Goal: Task Accomplishment & Management: Manage account settings

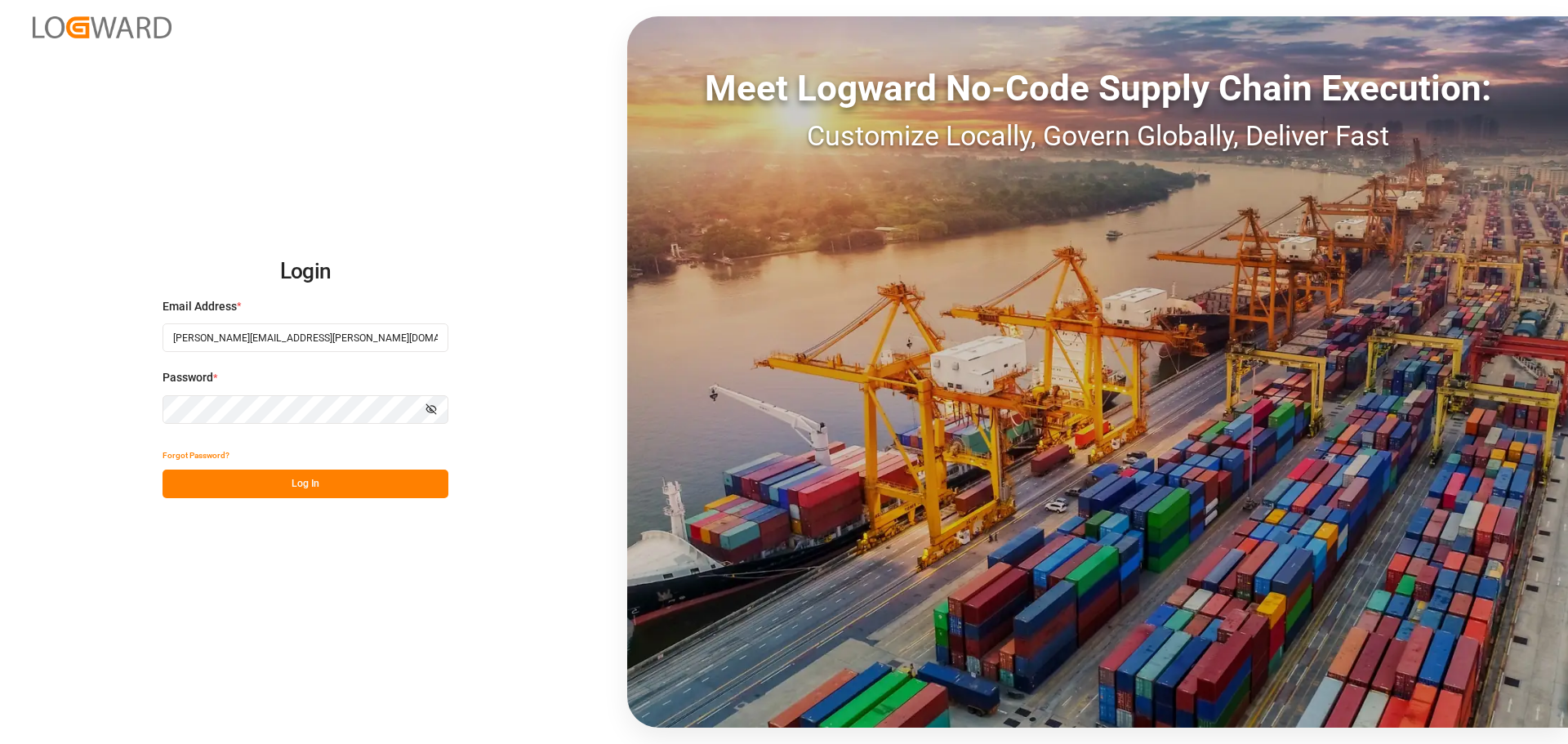
click at [293, 477] on button "Log In" at bounding box center [305, 483] width 286 height 28
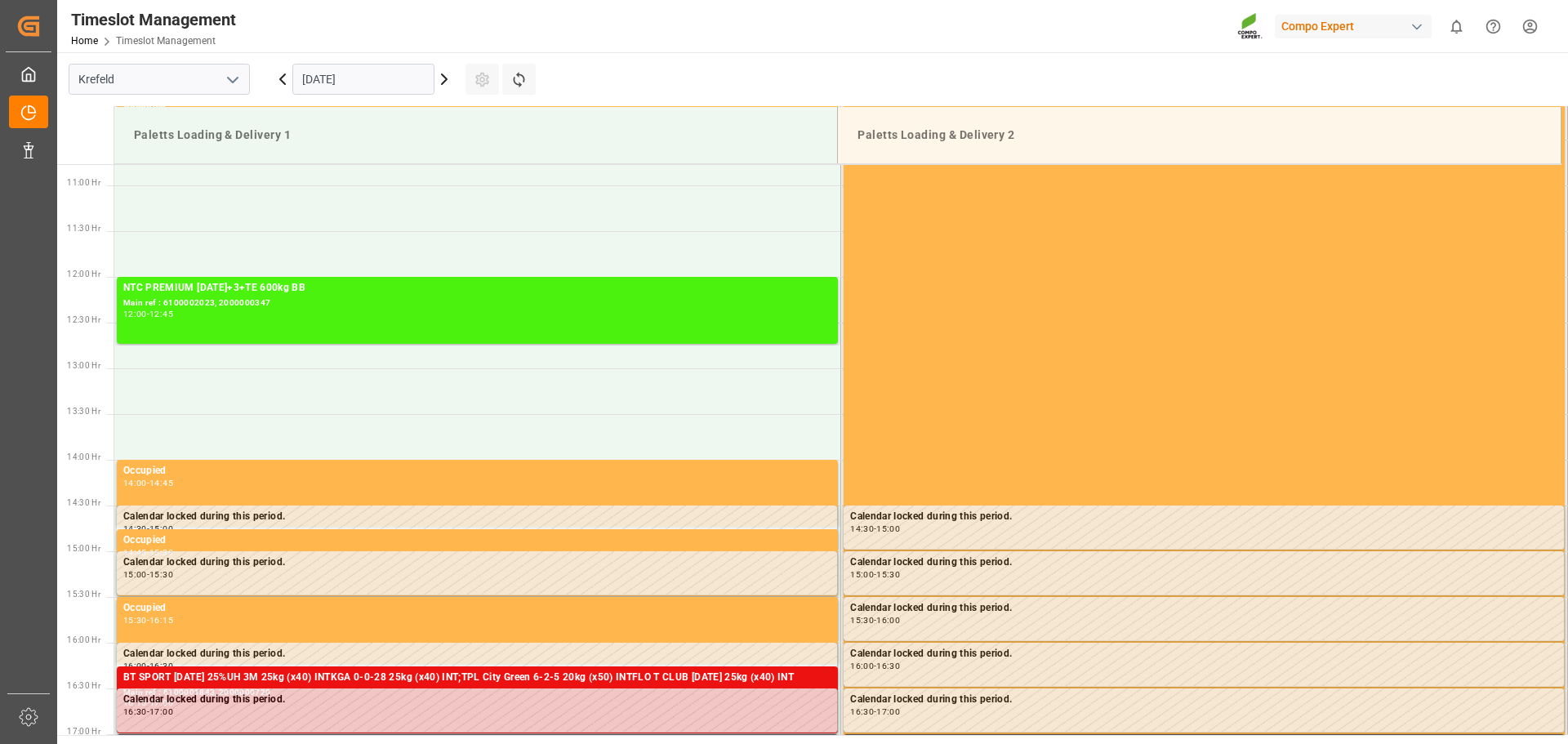
scroll to position [1025, 0]
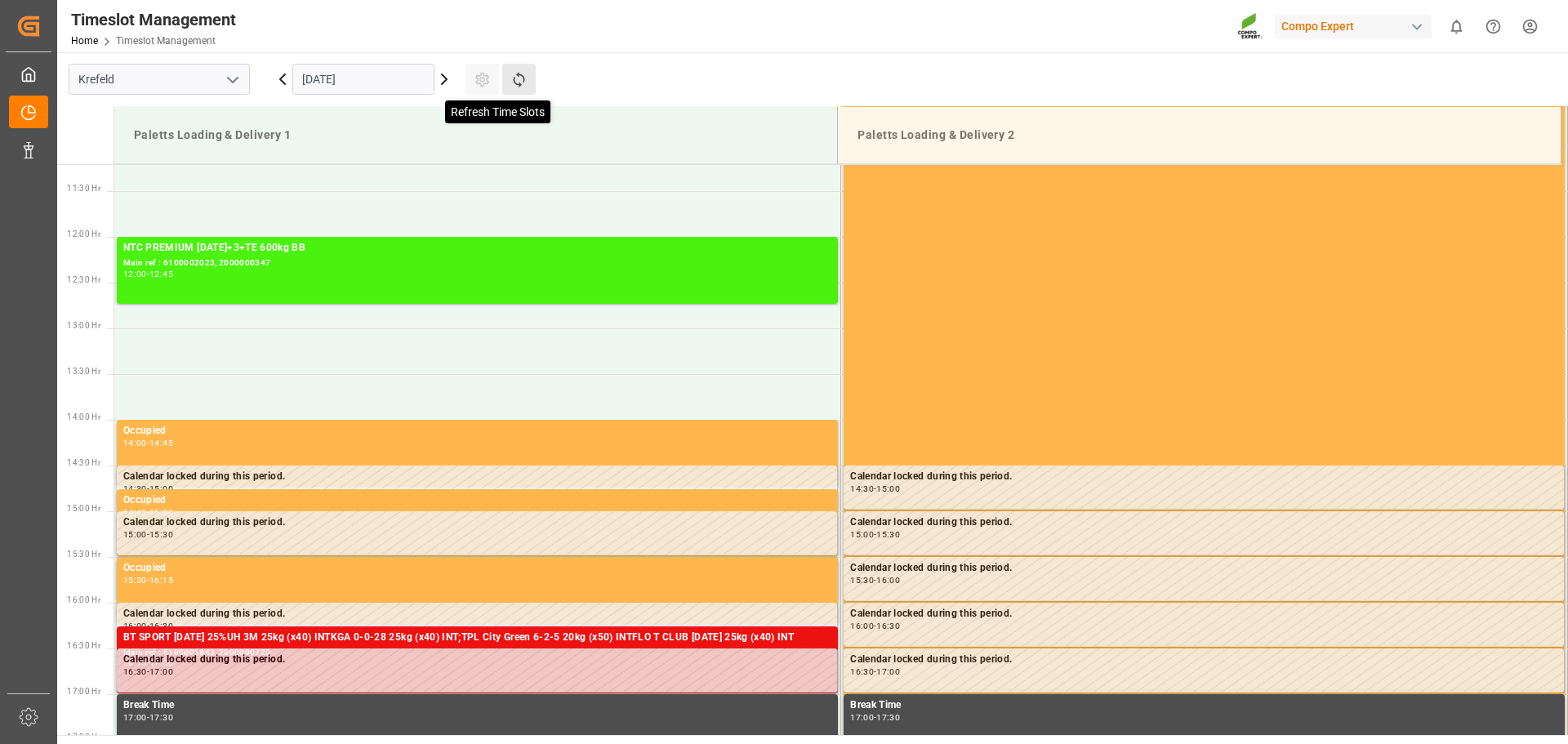
click at [518, 80] on icon at bounding box center [519, 79] width 17 height 17
click at [934, 48] on div "Timeslot Management Home Timeslot Management Compo Expert 0 Notifications Only …" at bounding box center [807, 26] width 1523 height 53
click at [339, 82] on input "[DATE]" at bounding box center [363, 79] width 142 height 31
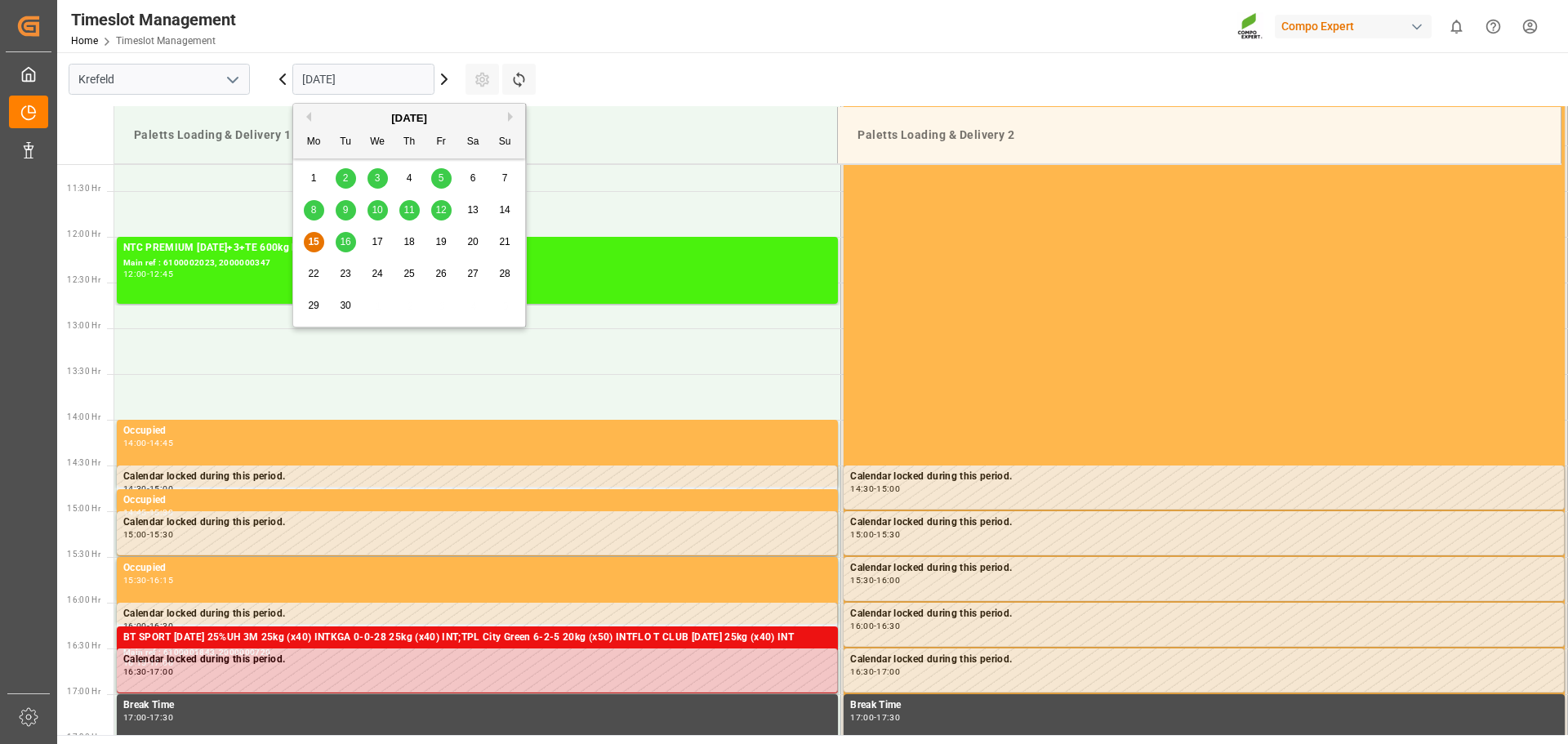
click at [443, 209] on span "12" at bounding box center [441, 210] width 11 height 12
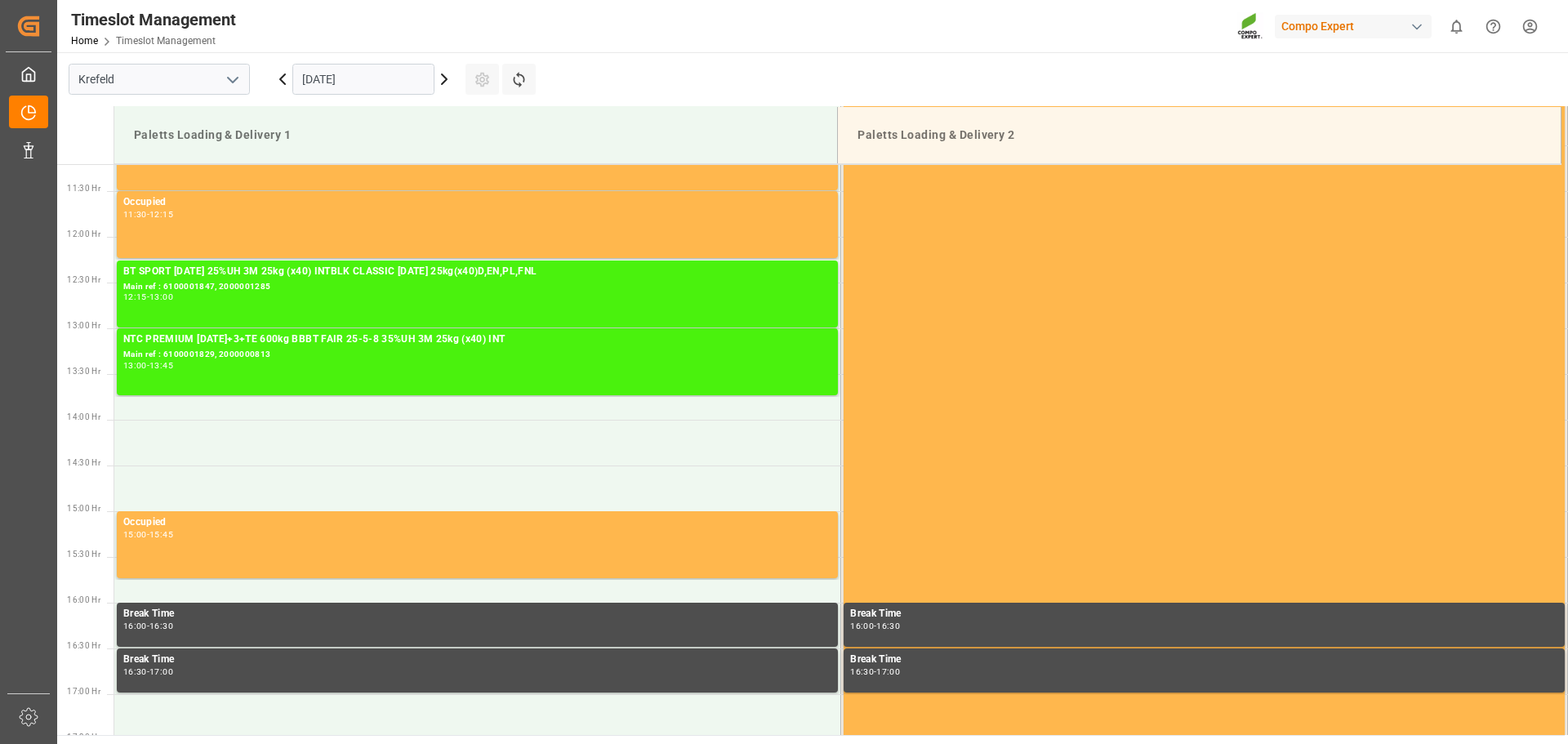
click at [351, 85] on input "[DATE]" at bounding box center [363, 79] width 142 height 31
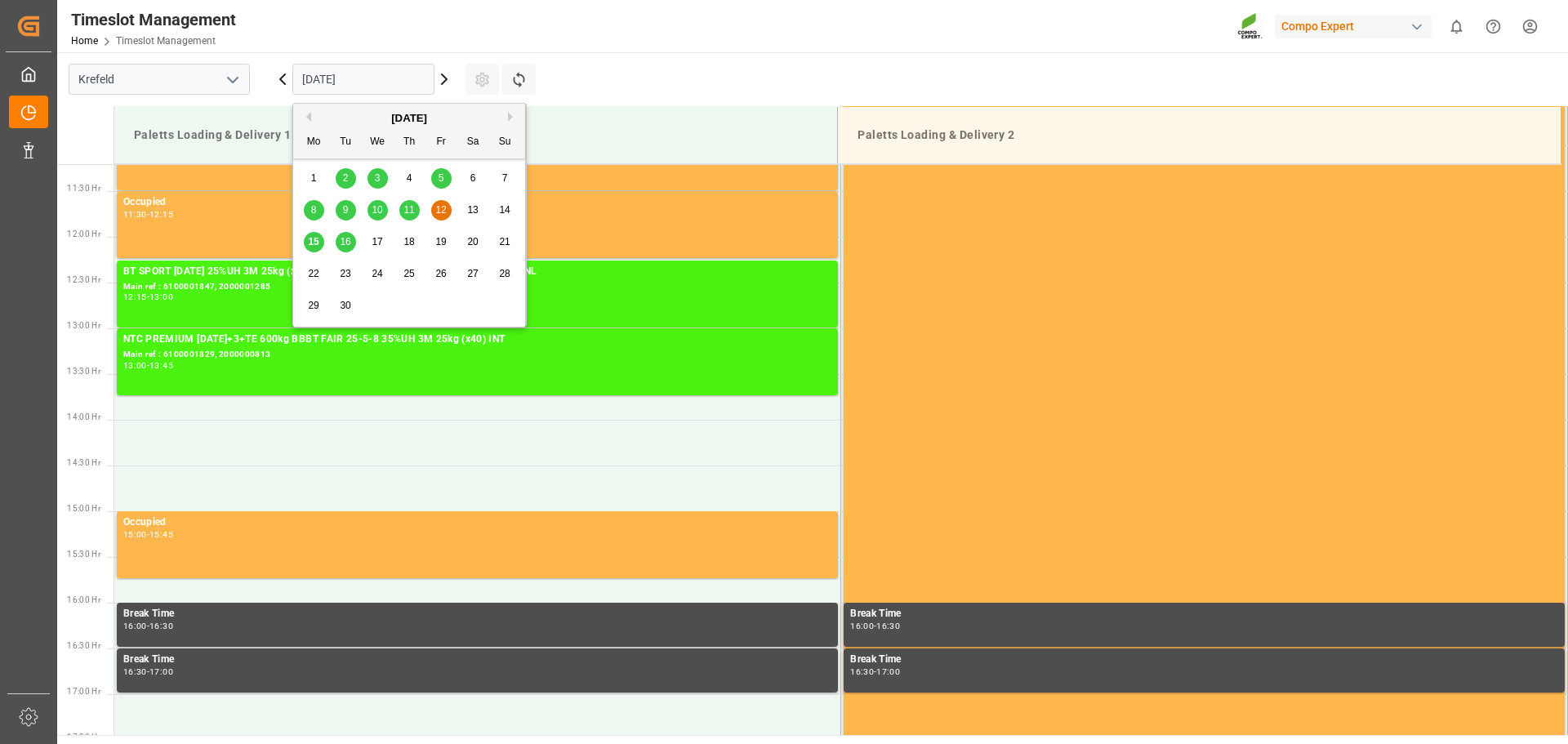
click at [318, 244] on span "15" at bounding box center [313, 242] width 11 height 12
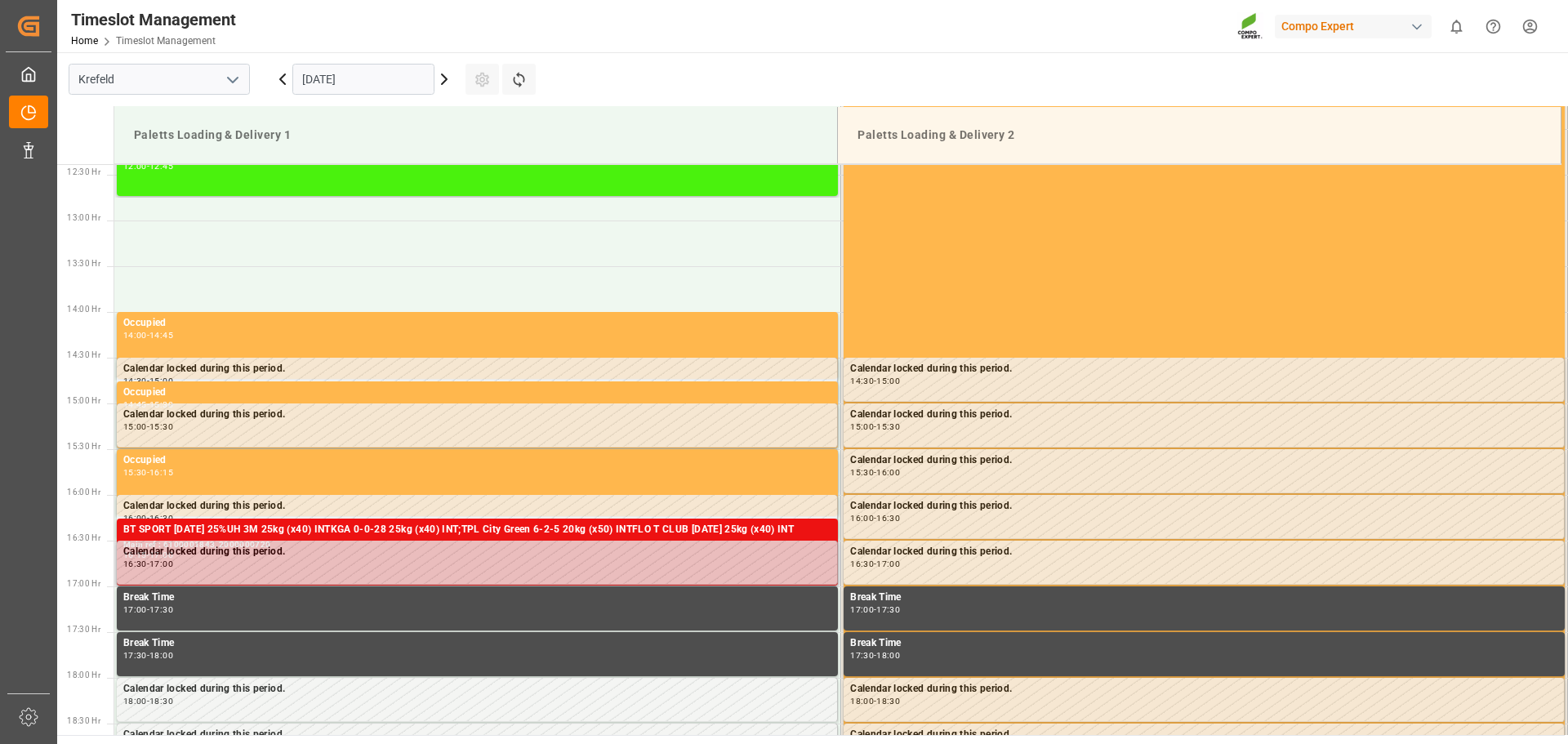
scroll to position [1106, 0]
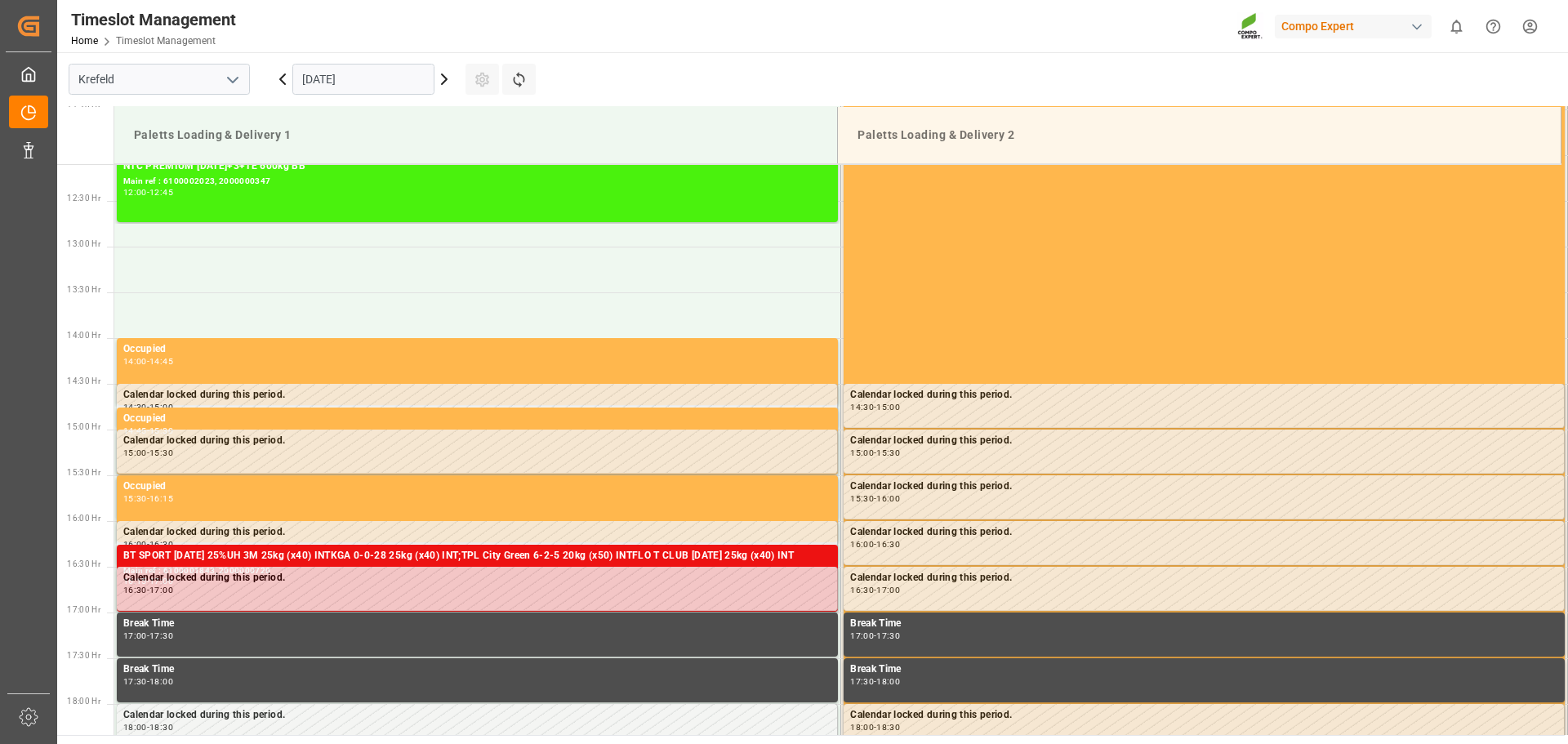
click at [539, 73] on div "Settings Refresh Time Slots" at bounding box center [507, 79] width 84 height 54
click at [527, 83] on icon at bounding box center [519, 79] width 17 height 17
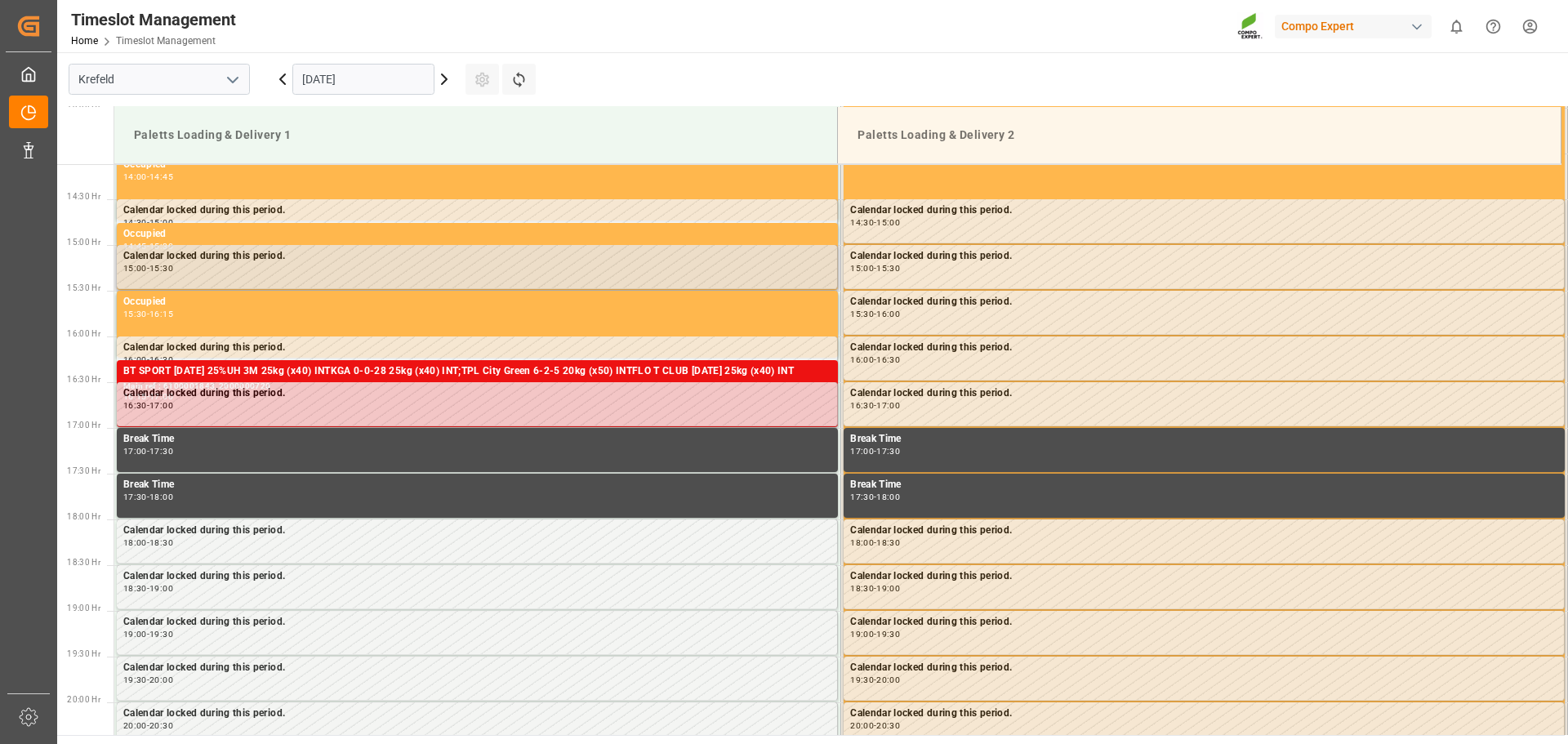
scroll to position [1188, 0]
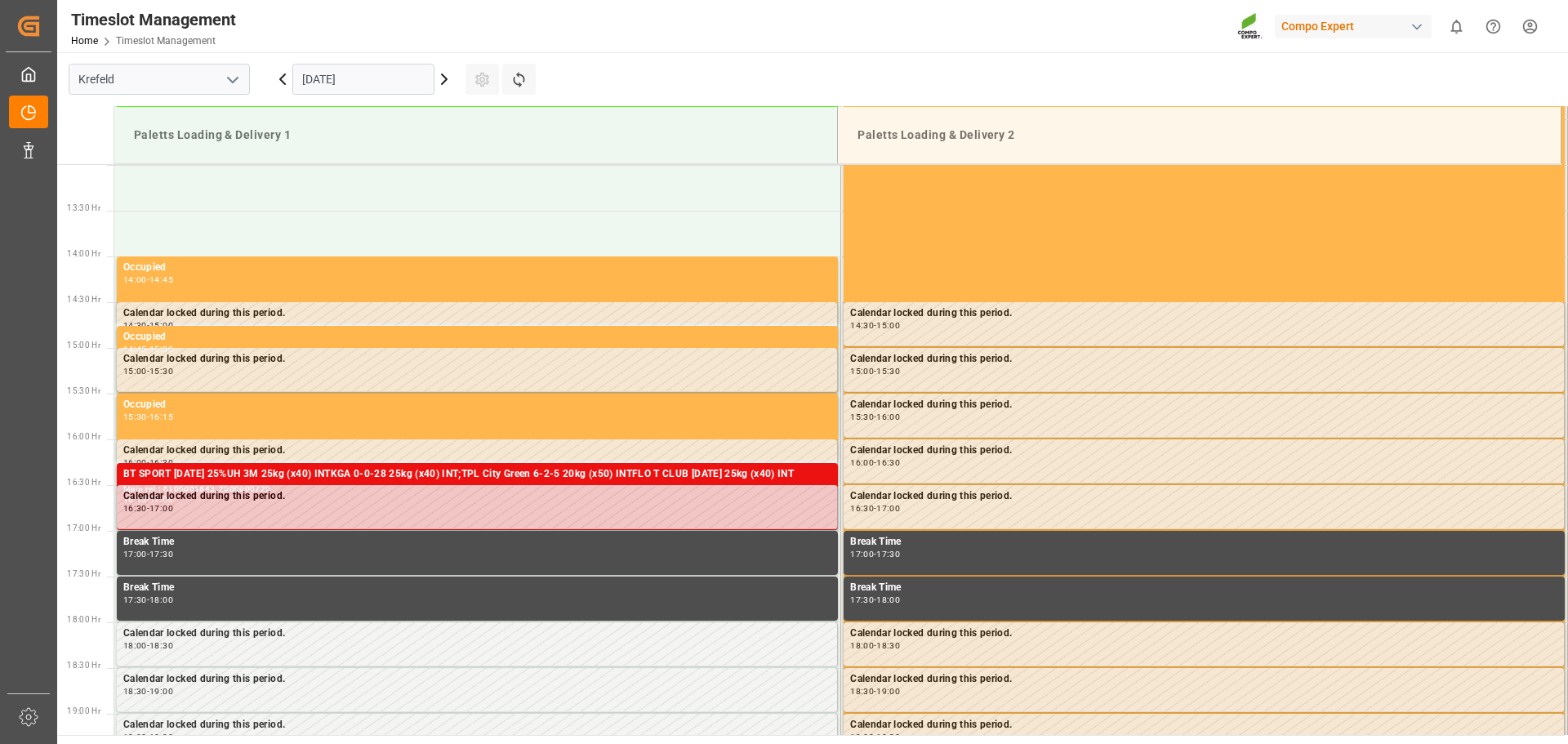
click at [442, 80] on icon at bounding box center [444, 79] width 20 height 20
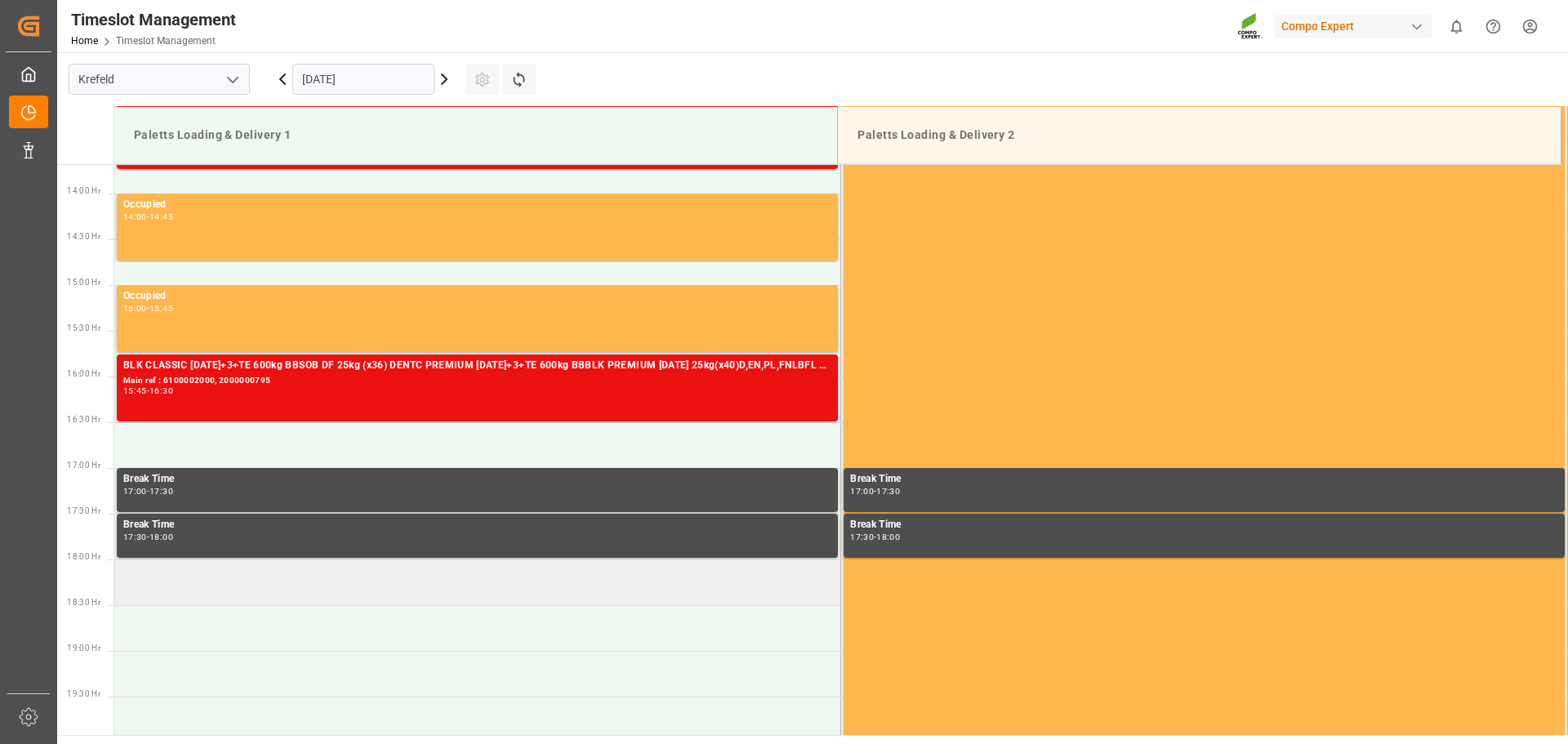
scroll to position [1280, 0]
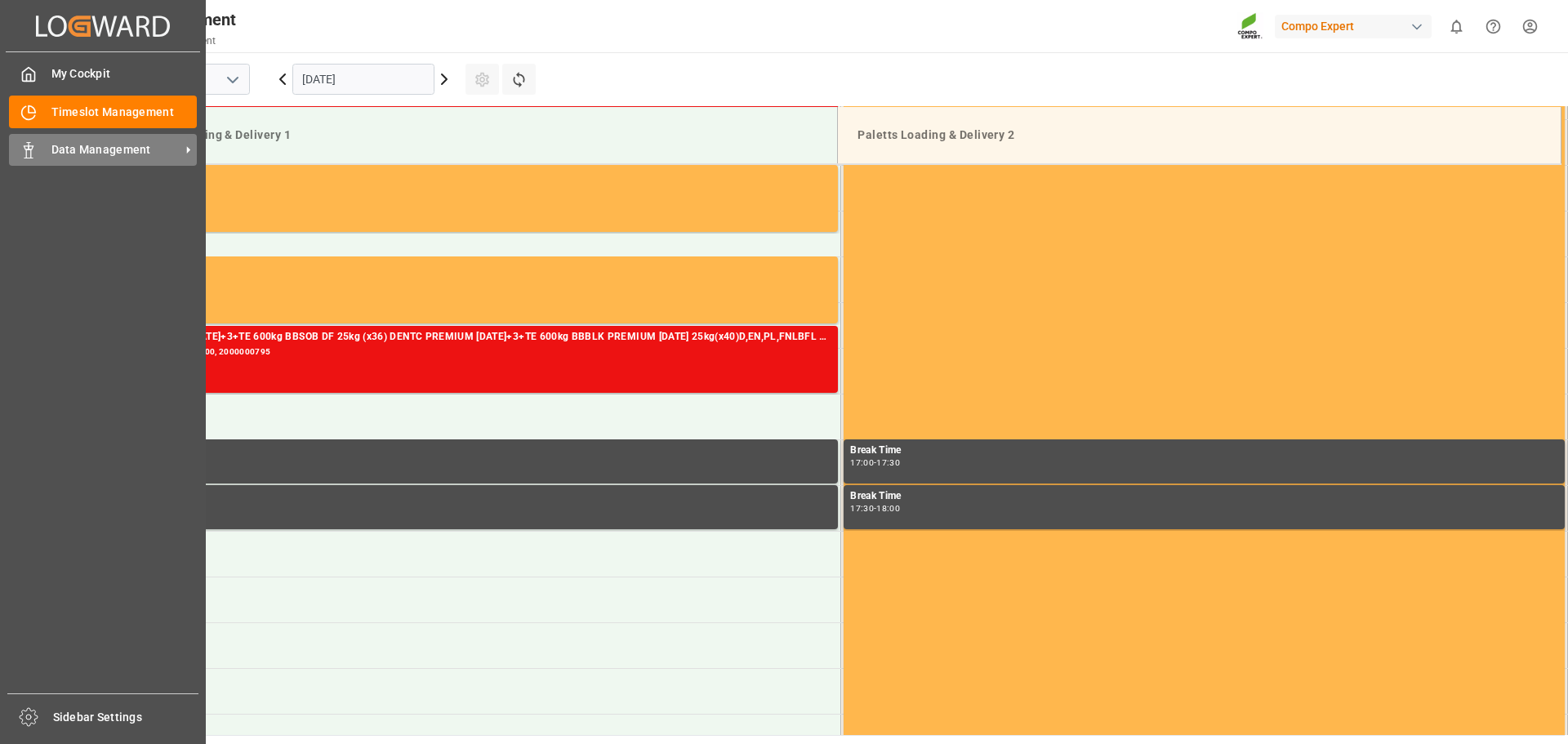
click at [37, 152] on div "Data Management Data Management" at bounding box center [103, 149] width 188 height 32
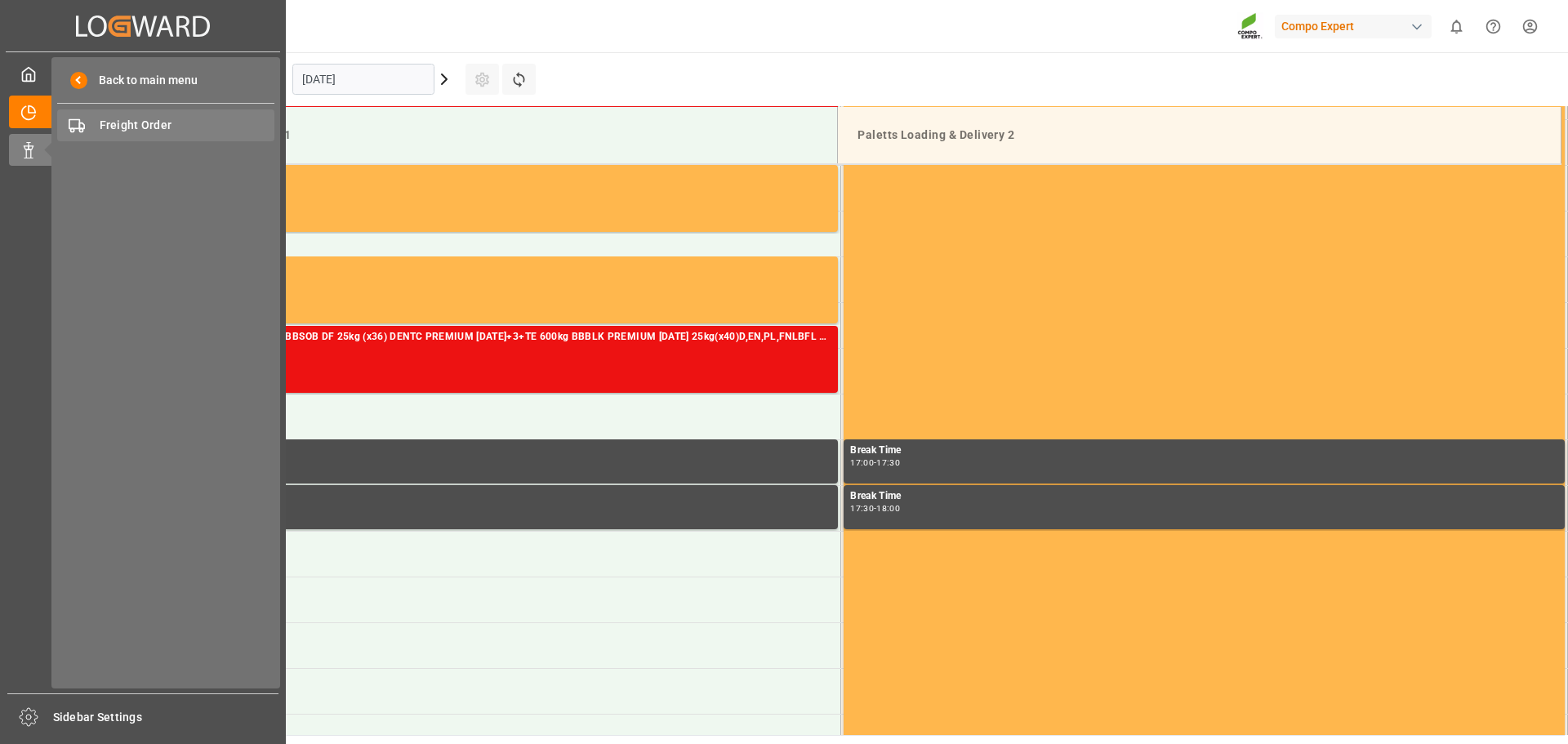
click at [155, 118] on span "Freight Order" at bounding box center [187, 125] width 175 height 17
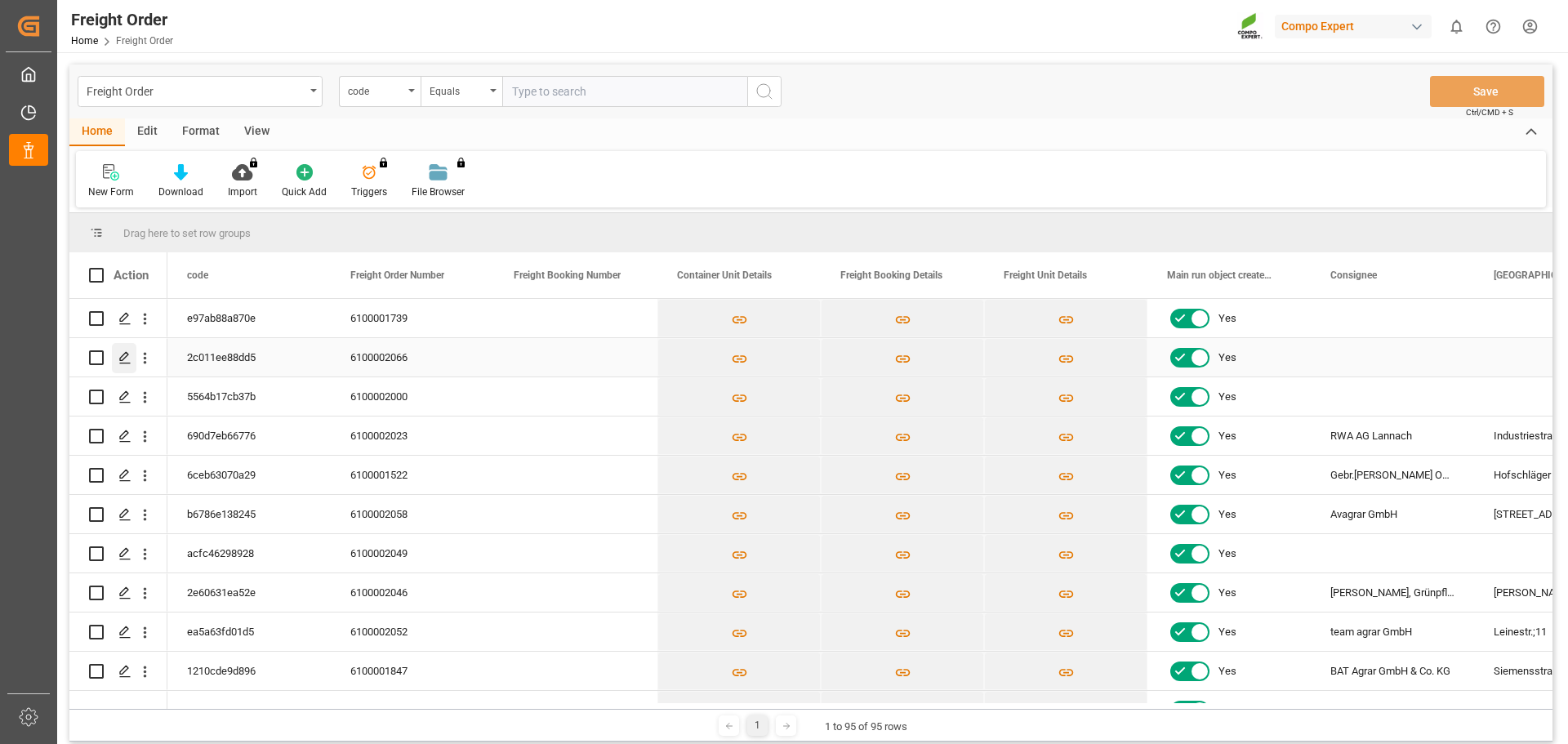
click at [118, 362] on icon "Press SPACE to select this row." at bounding box center [124, 358] width 13 height 13
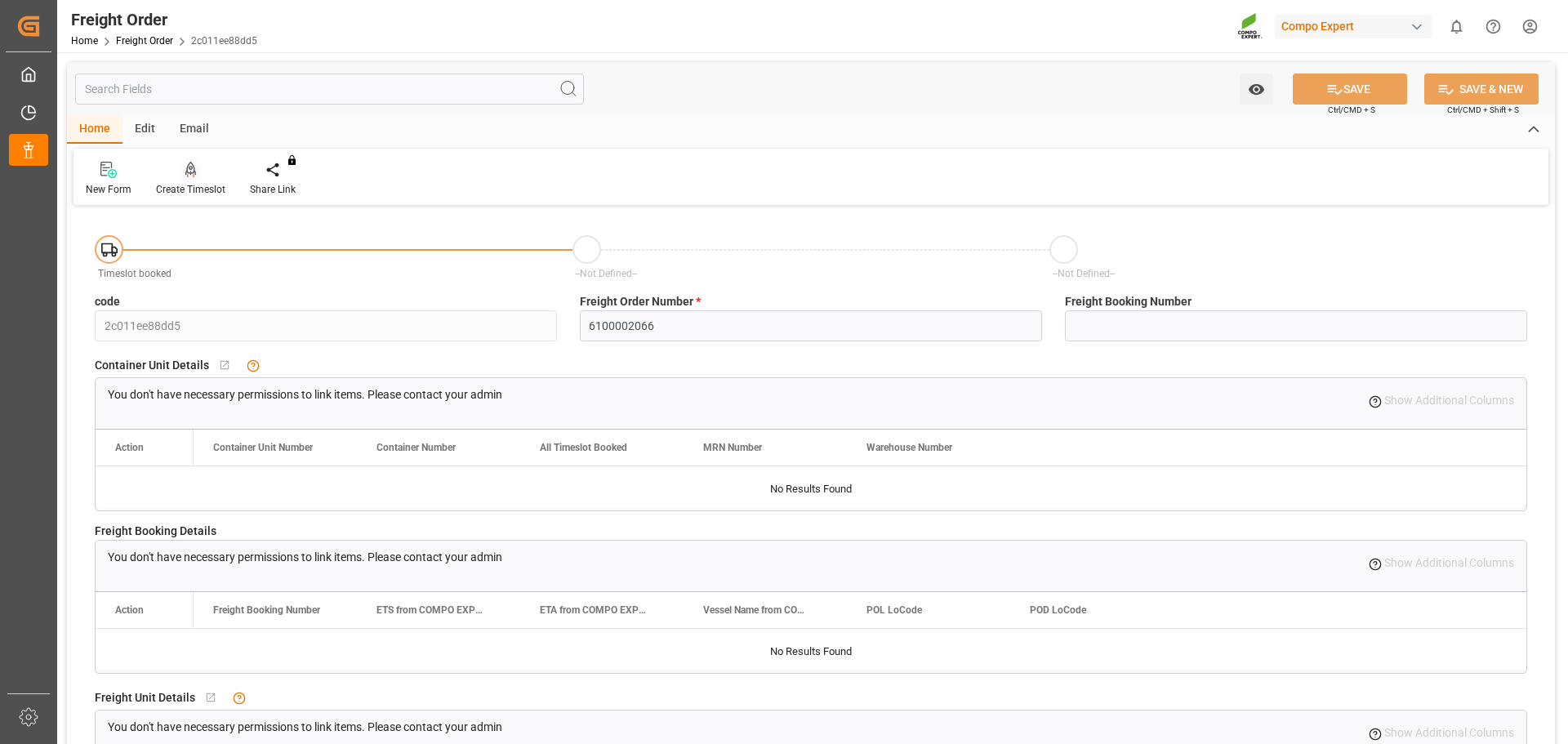
click at [184, 181] on div "Create Timeslot" at bounding box center [190, 179] width 94 height 36
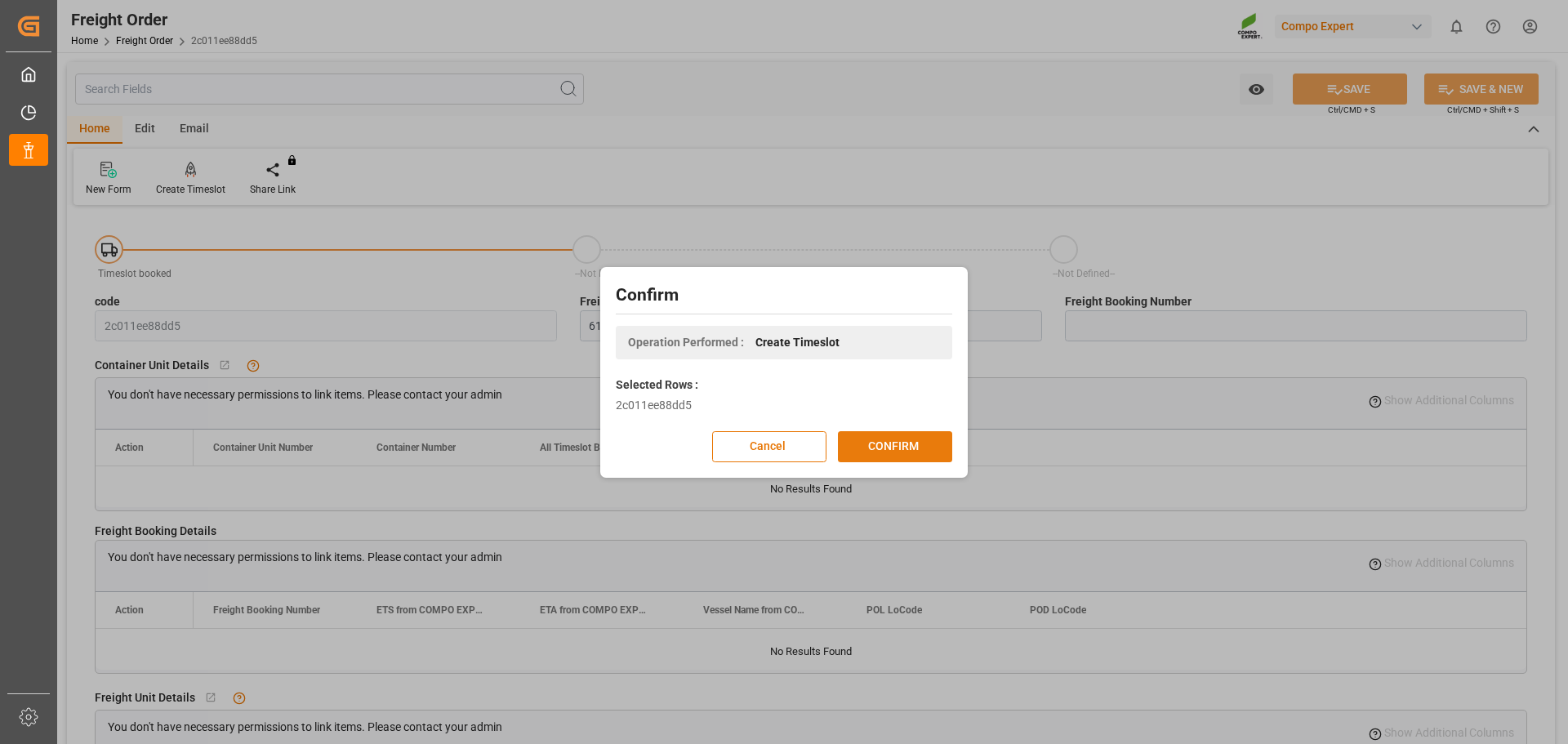
click at [898, 445] on button "CONFIRM" at bounding box center [895, 447] width 114 height 31
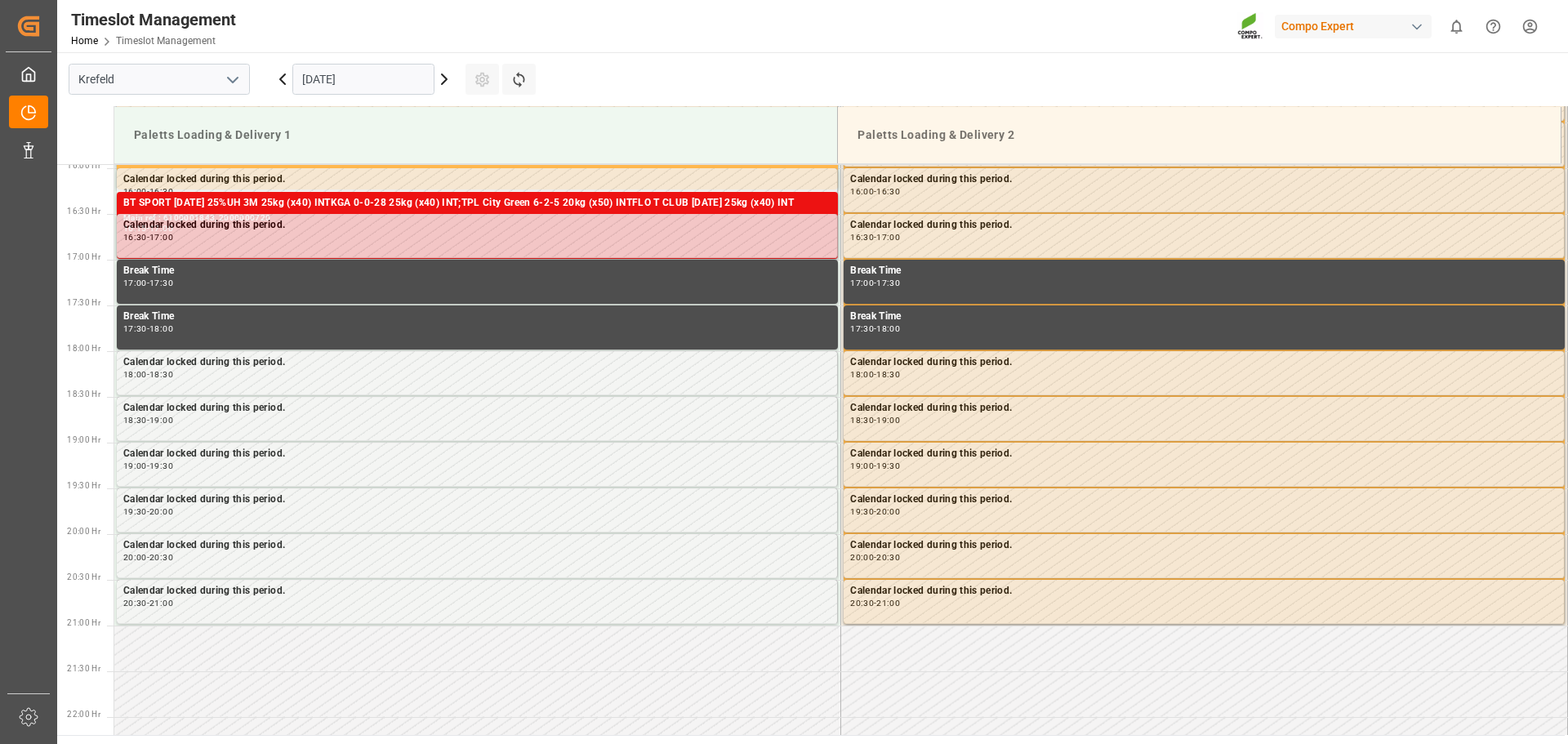
scroll to position [1198, 0]
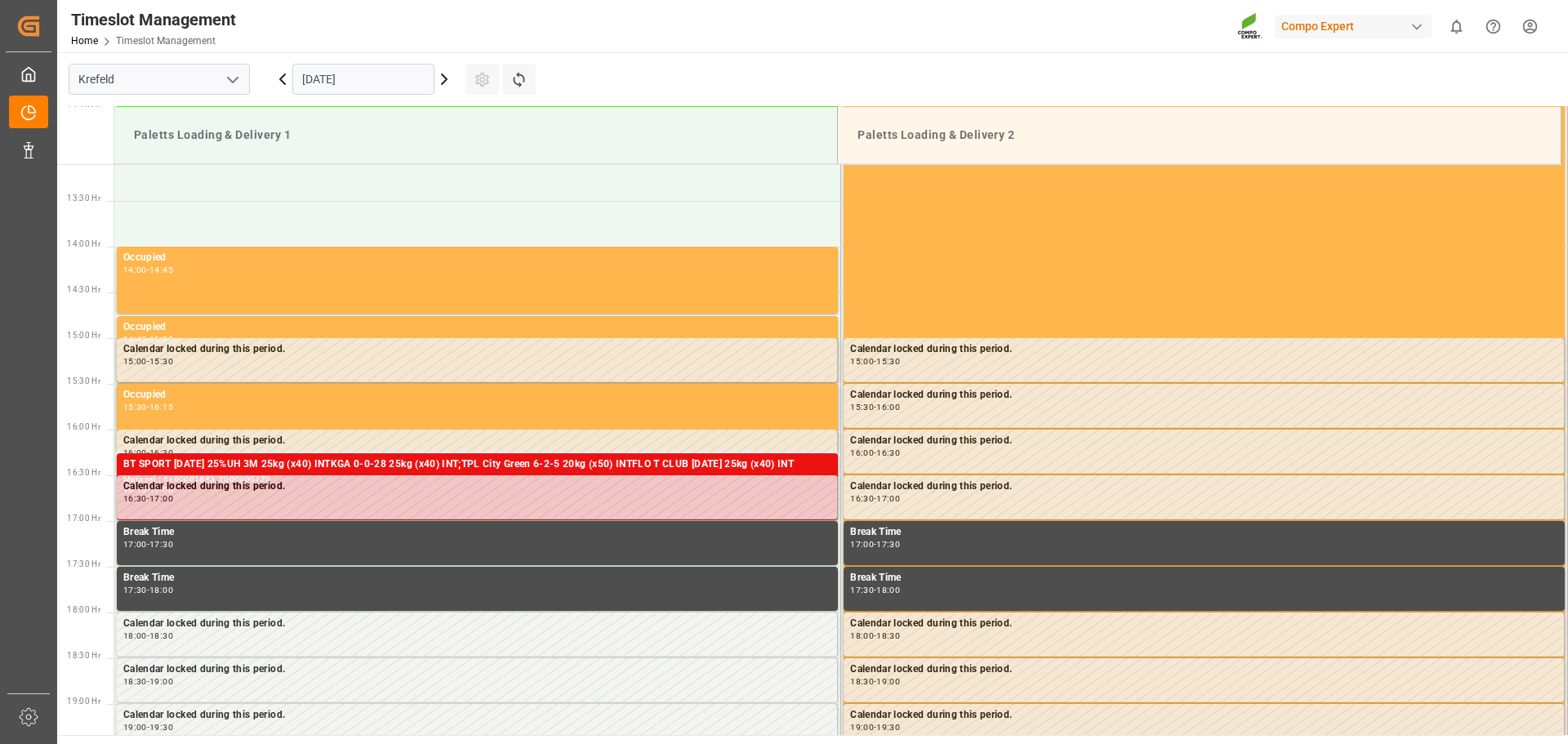
click at [446, 83] on icon at bounding box center [444, 79] width 20 height 20
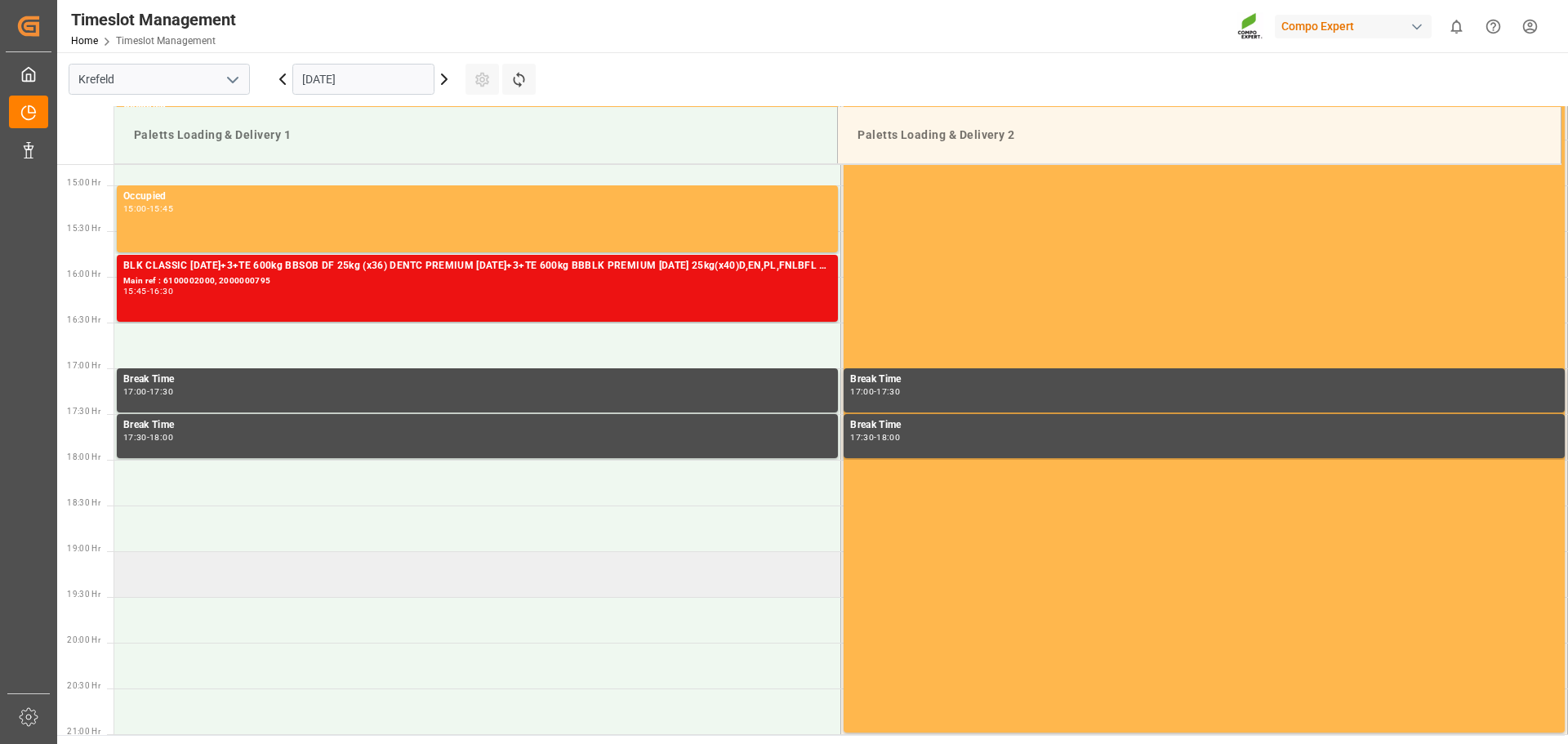
scroll to position [1362, 0]
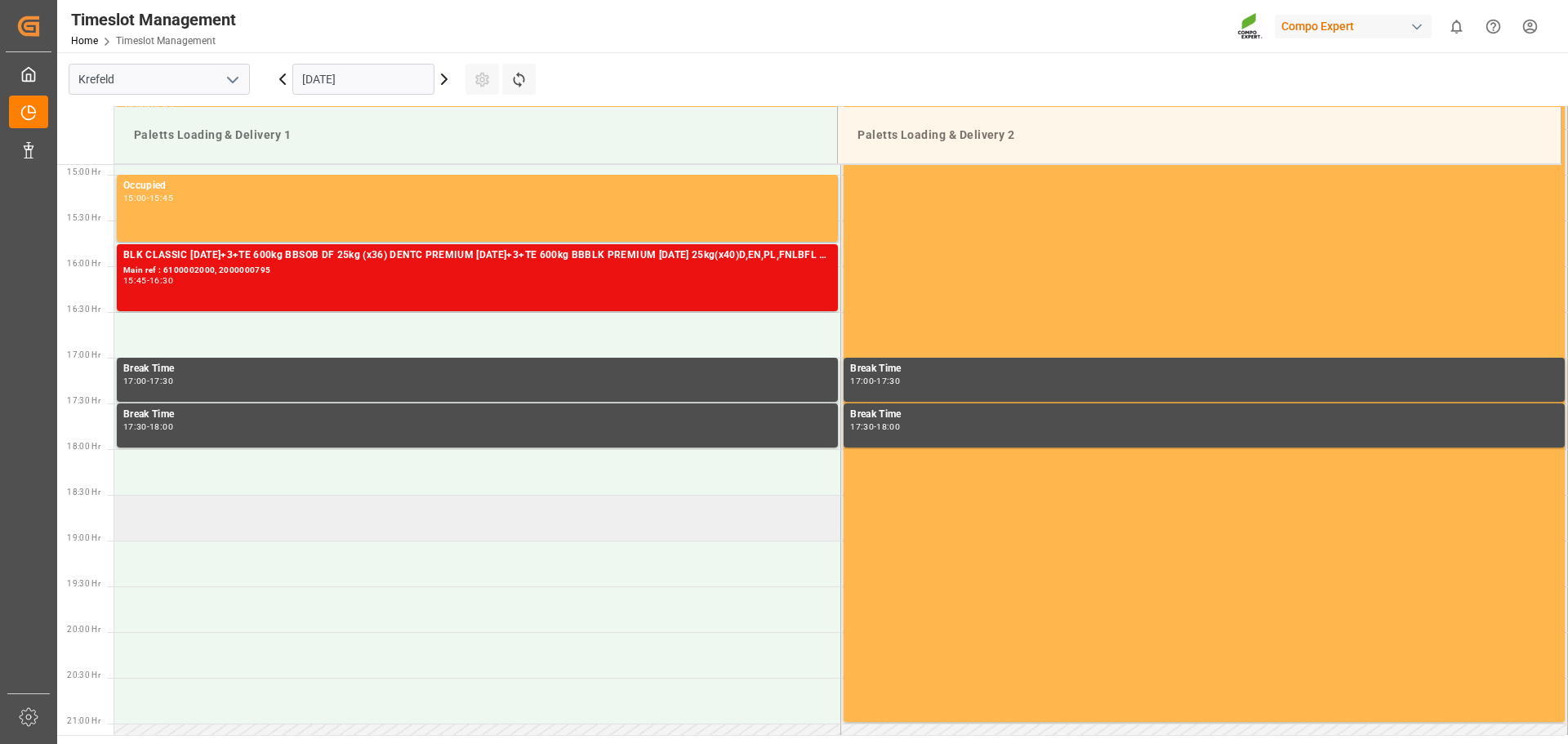
click at [412, 506] on td at bounding box center [478, 518] width 727 height 45
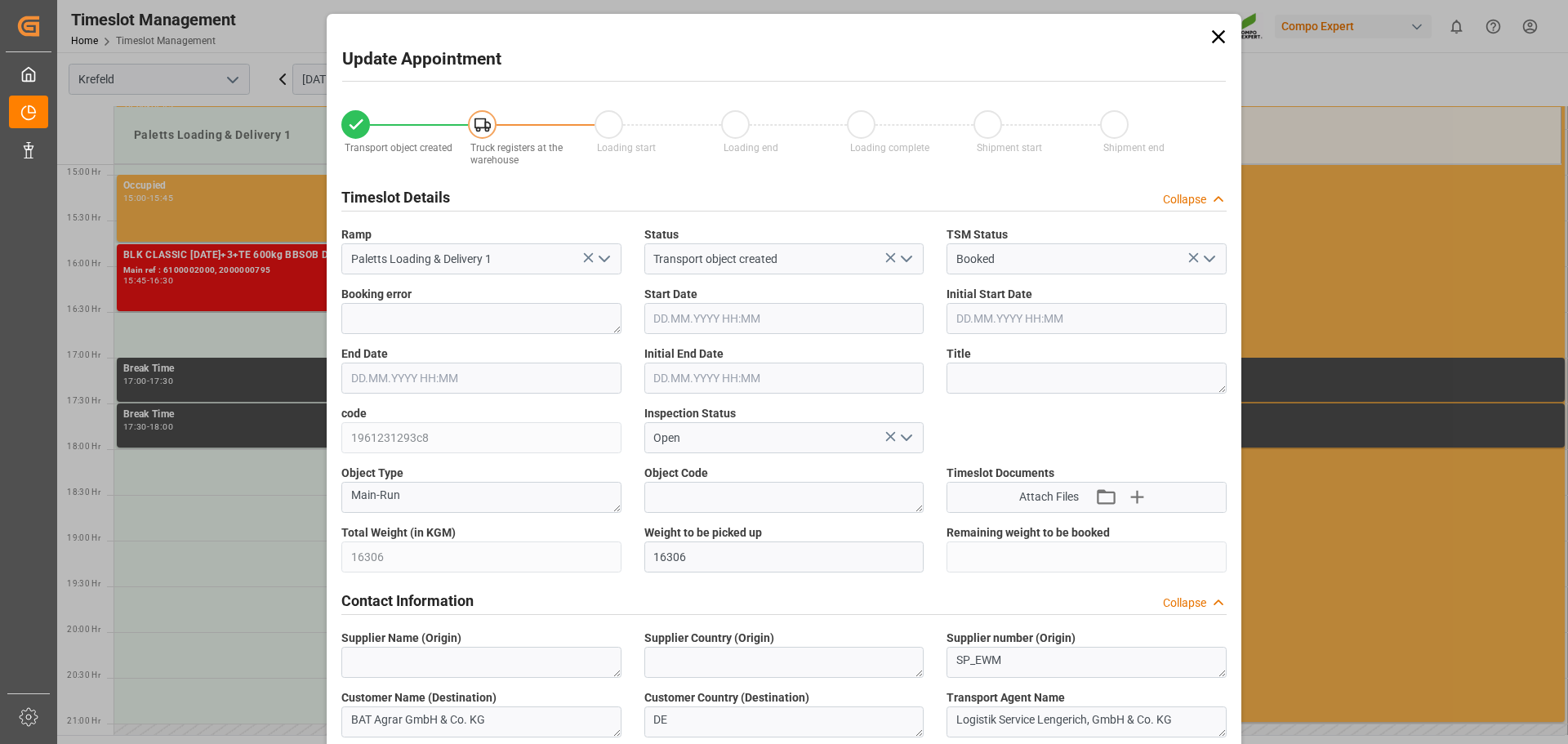
type input "16.09.2025 18:30"
type input "16.09.2025 19:00"
type input "15.09.2025 13:59"
type input "15.09.2025 13:39"
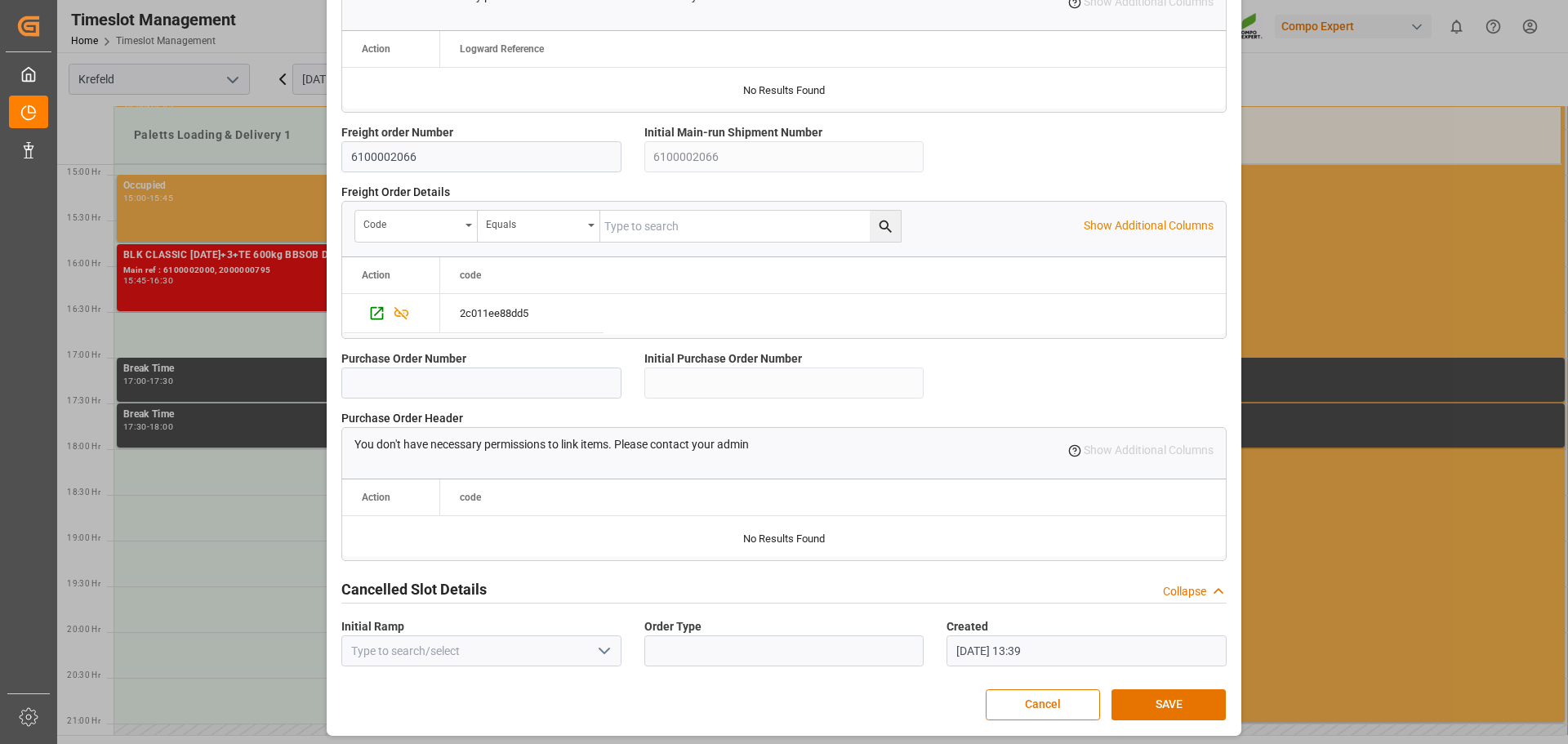
scroll to position [1405, 0]
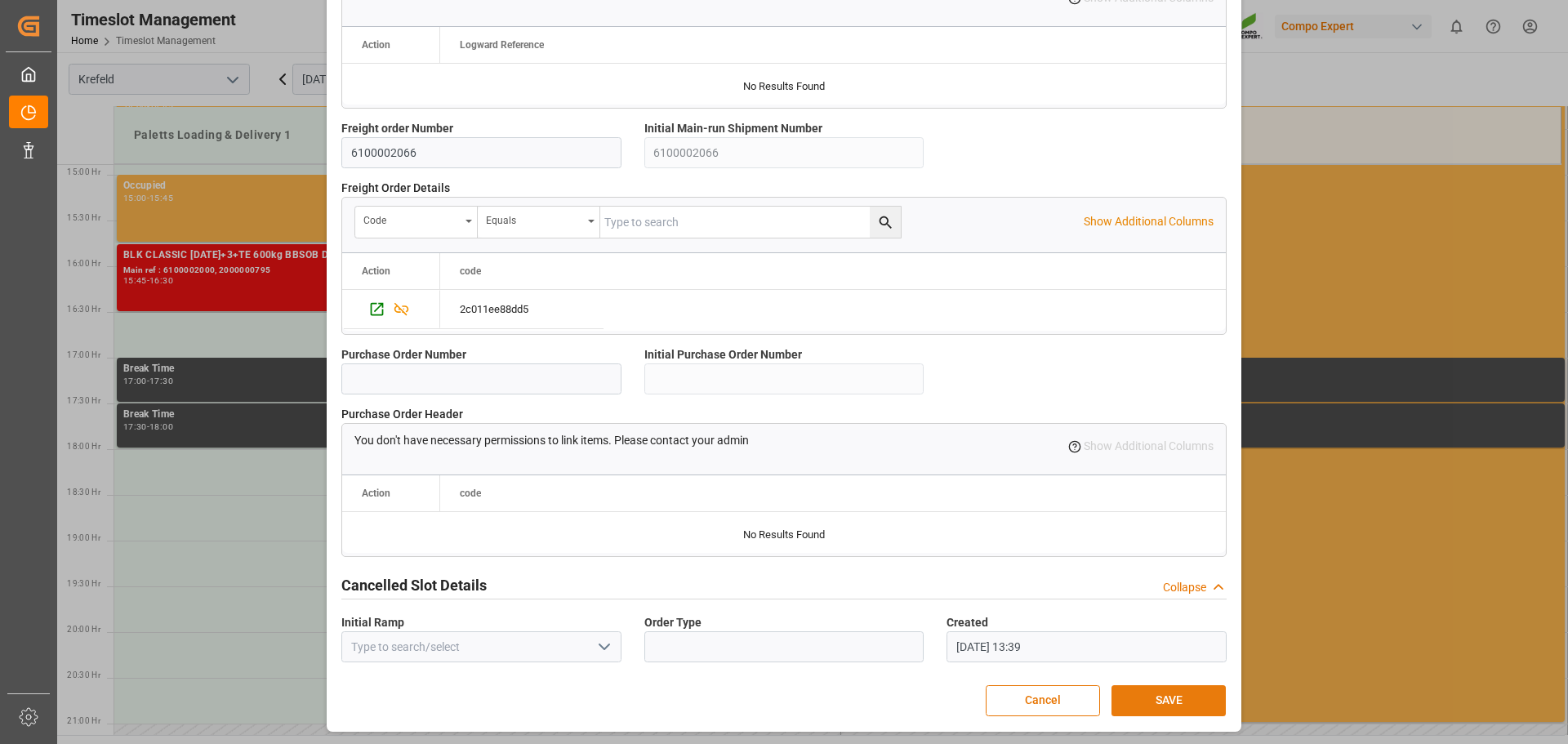
click at [1166, 695] on button "SAVE" at bounding box center [1169, 700] width 114 height 31
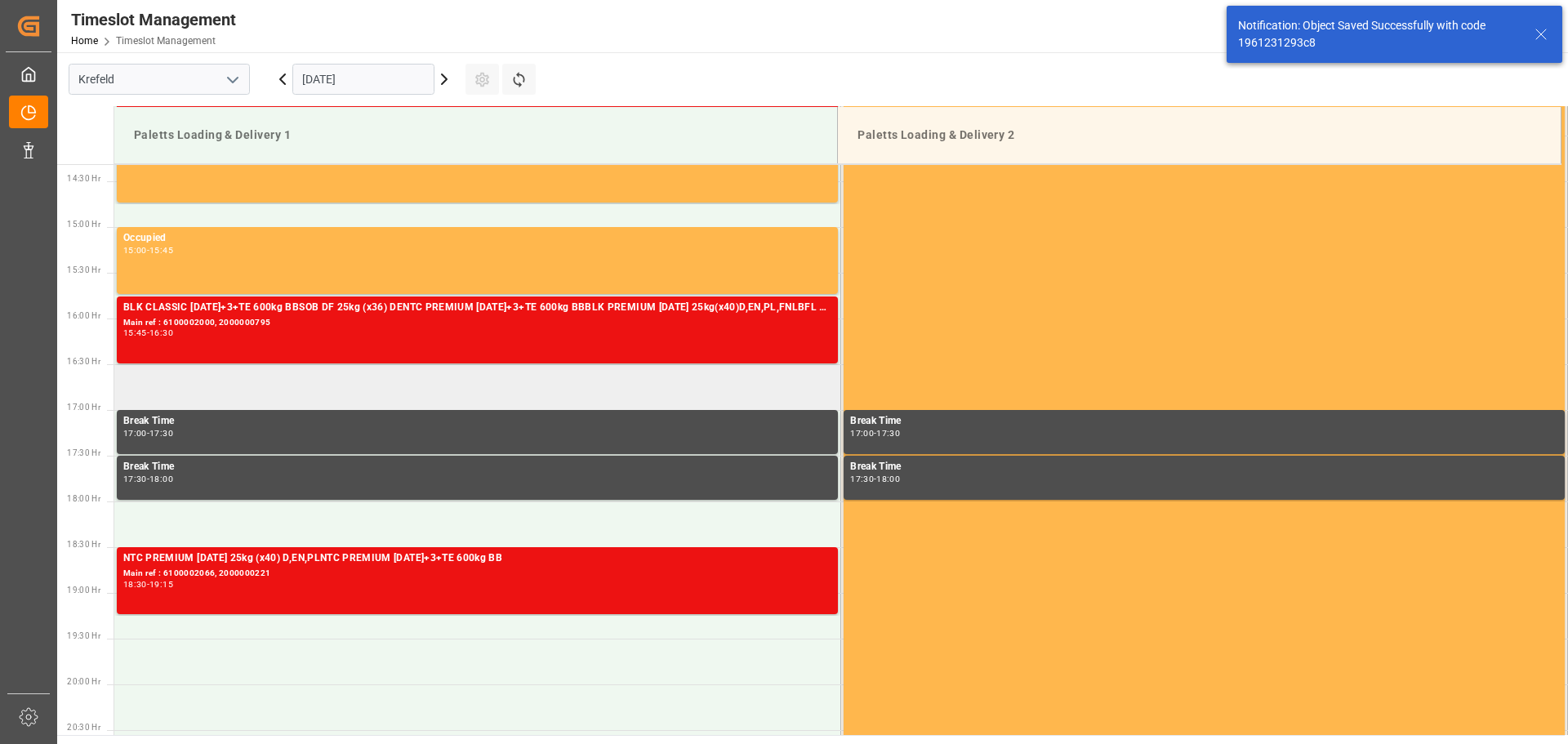
scroll to position [1299, 0]
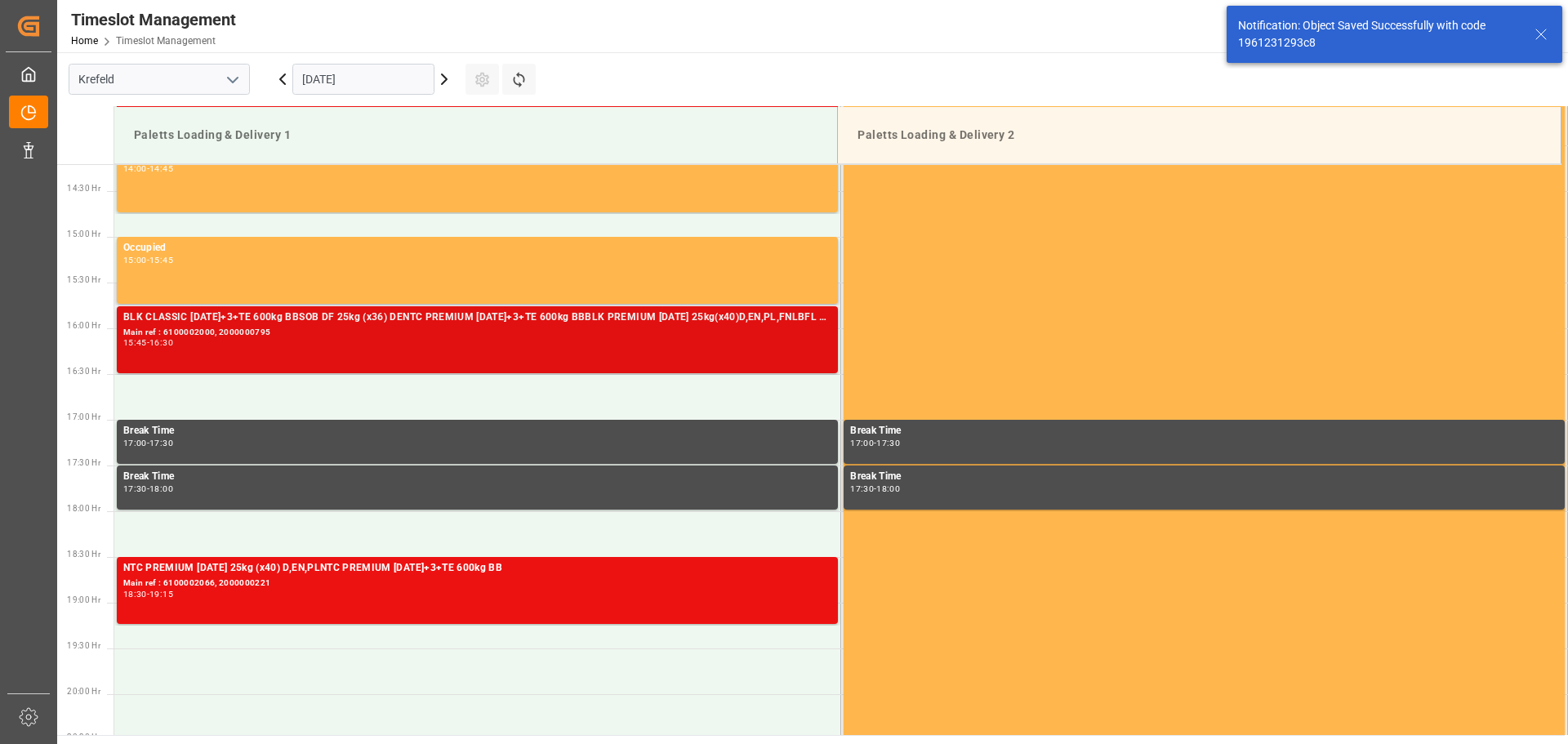
click at [318, 325] on div "BLK CLASSIC [DATE]+3+TE 600kg BBSOB DF 25kg (x36) DENTC PREMIUM [DATE]+3+TE 600…" at bounding box center [478, 318] width 709 height 16
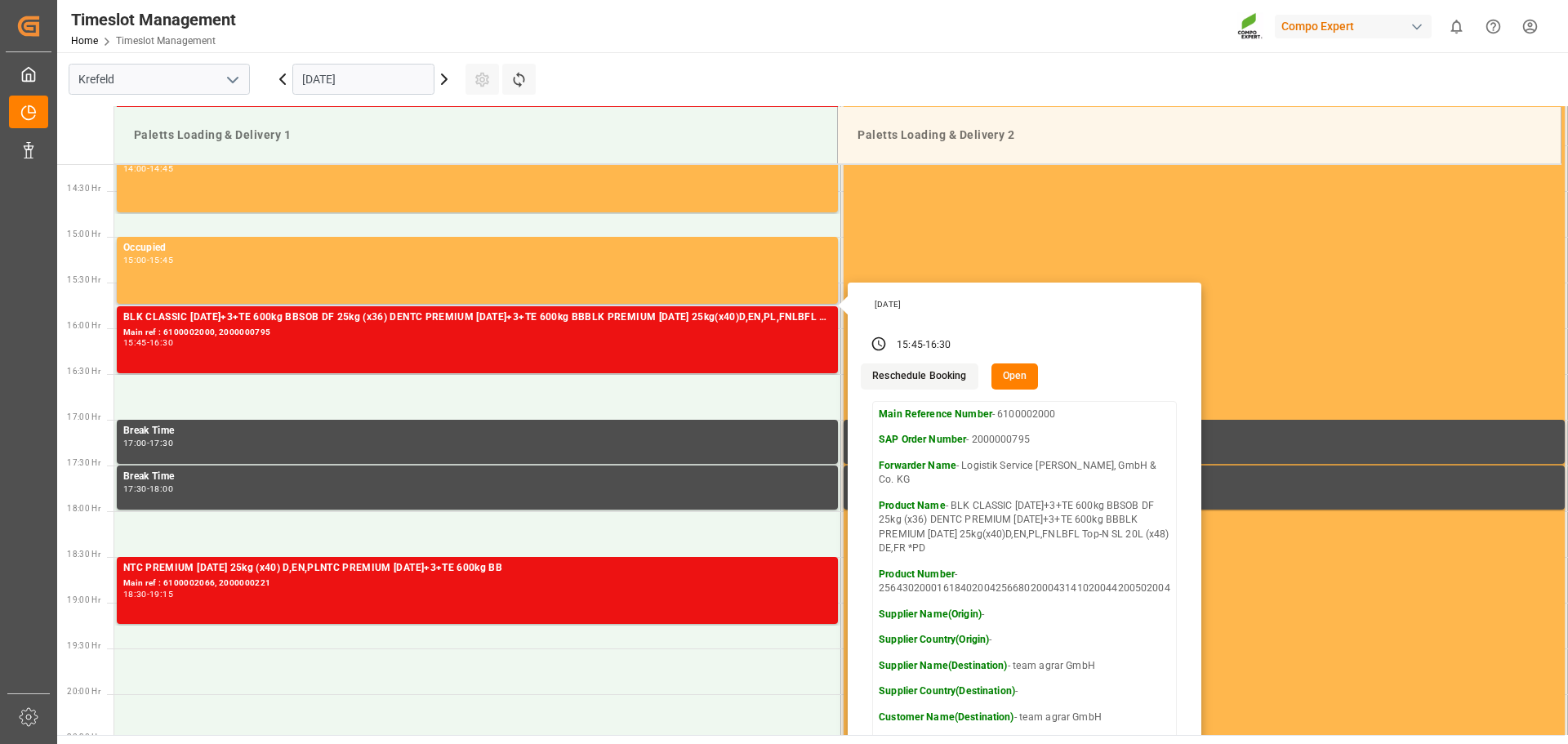
click at [1014, 382] on button "Open" at bounding box center [1016, 376] width 47 height 26
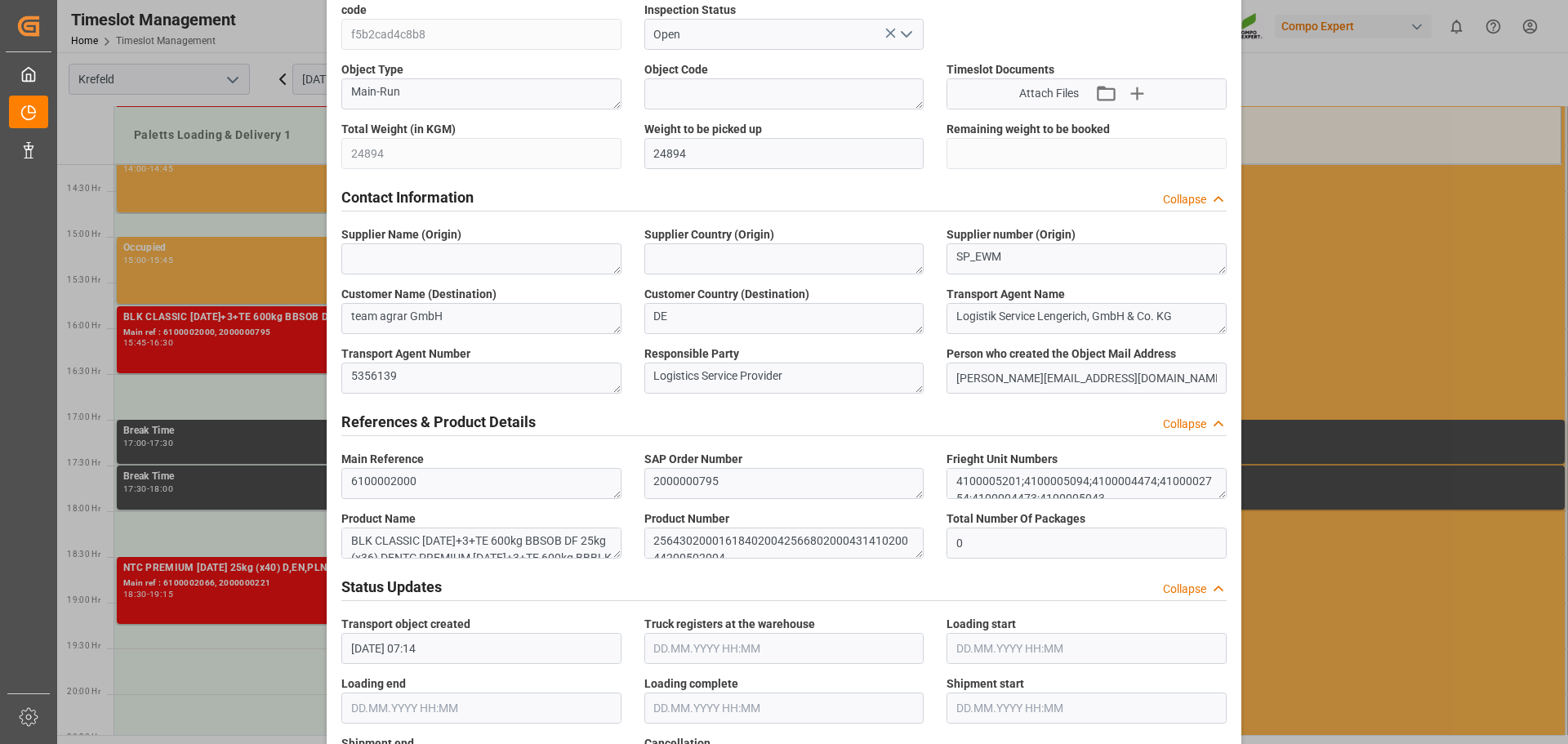
scroll to position [735, 0]
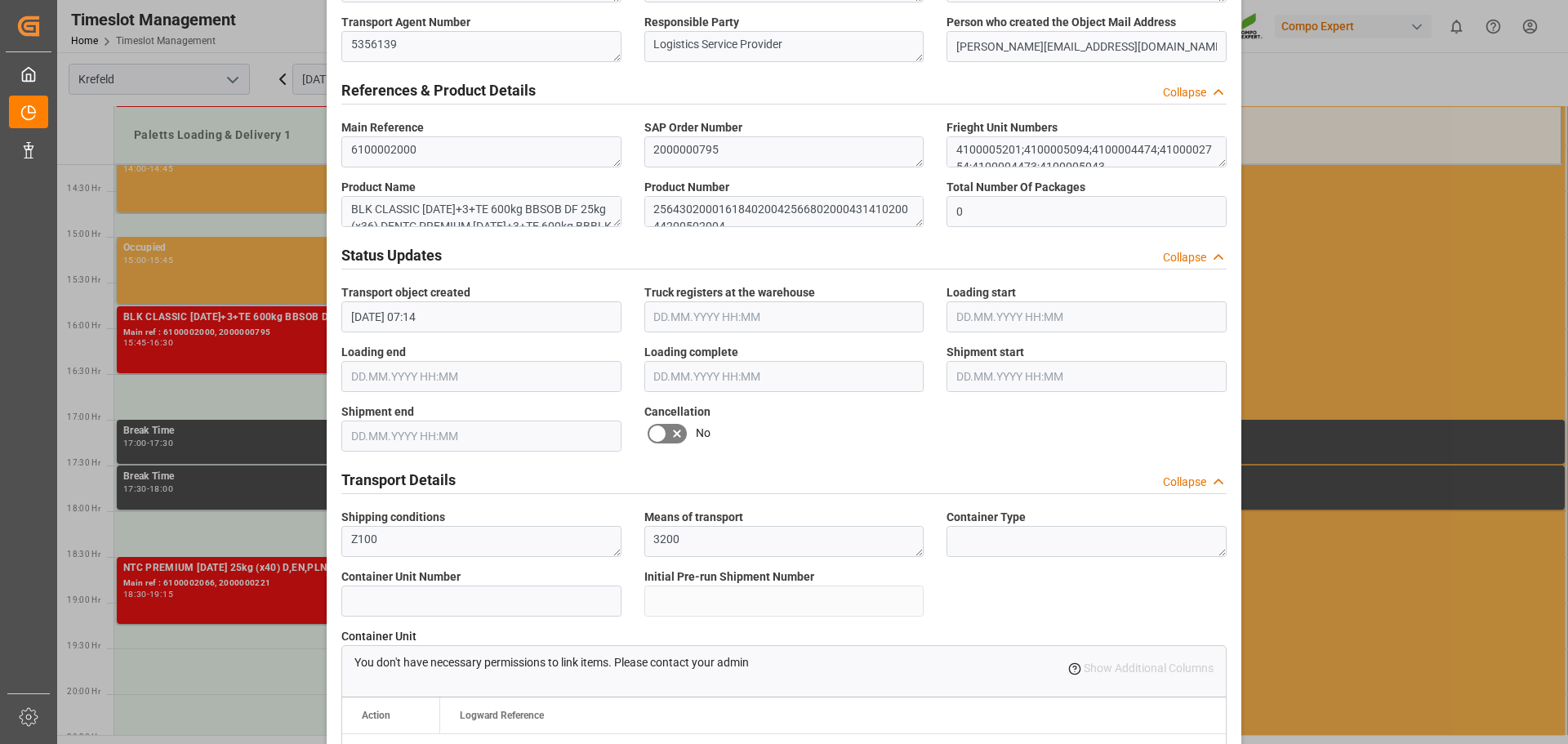
click at [668, 424] on icon at bounding box center [678, 434] width 20 height 20
click at [0, 0] on input "checkbox" at bounding box center [0, 0] width 0 height 0
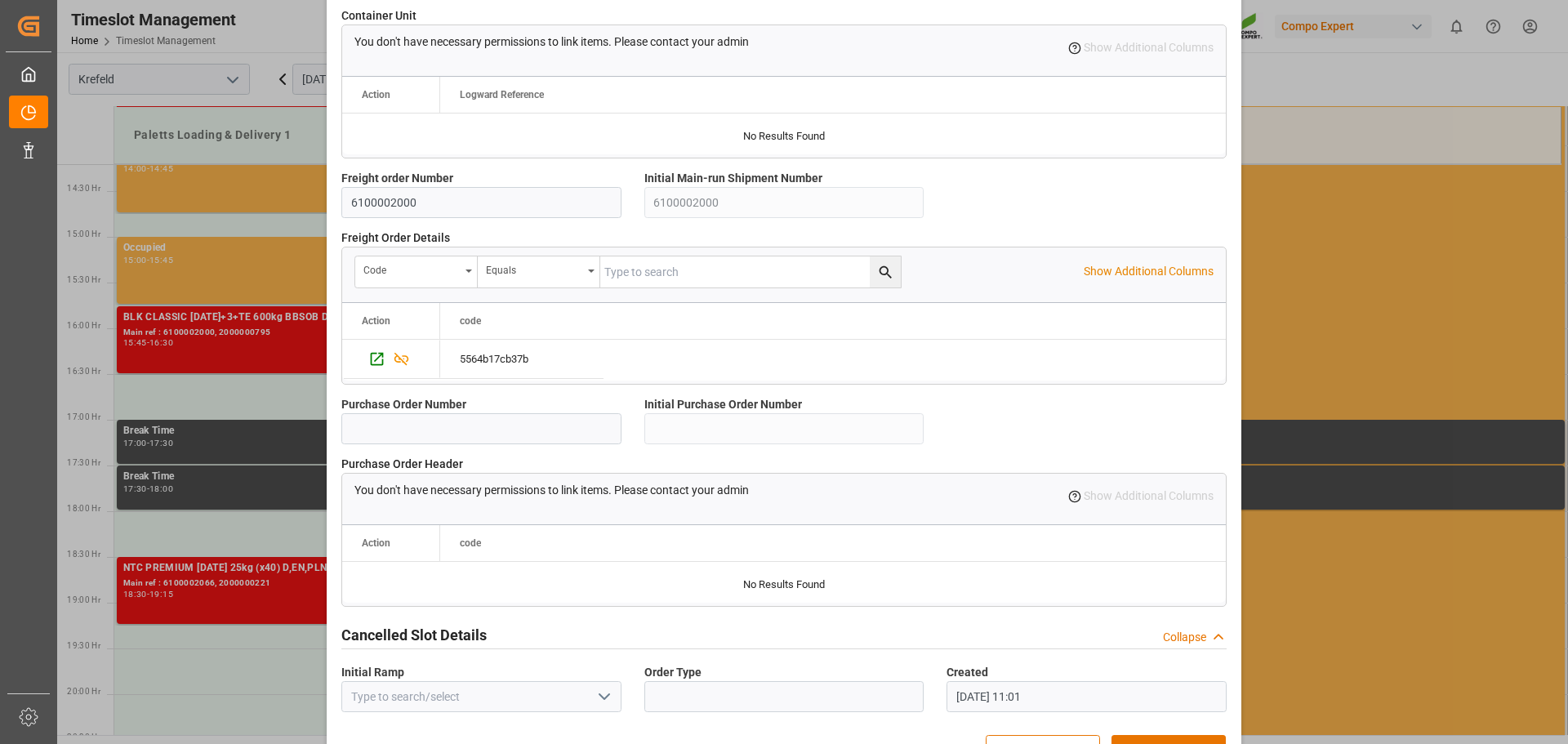
scroll to position [1405, 0]
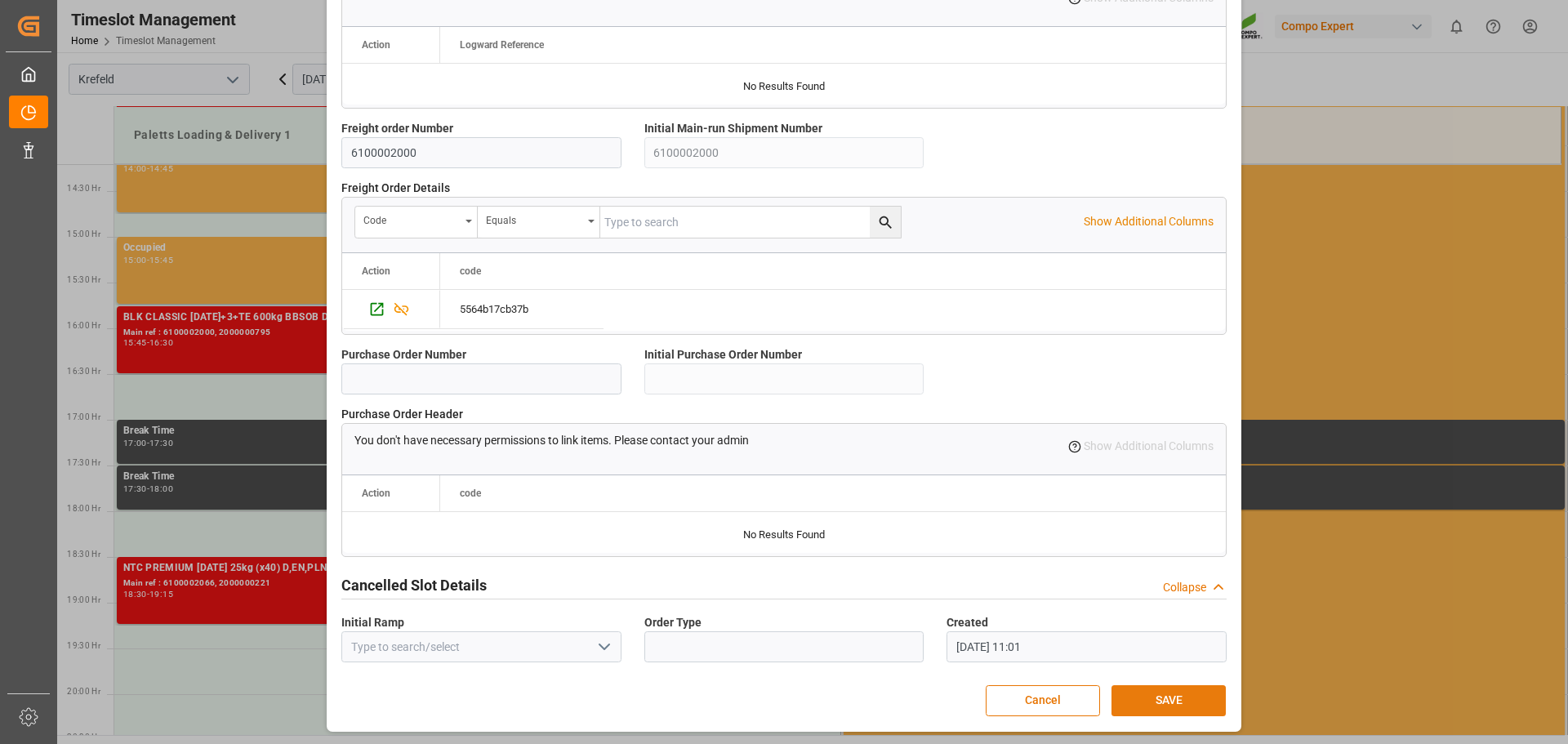
click at [1182, 703] on button "SAVE" at bounding box center [1169, 700] width 114 height 31
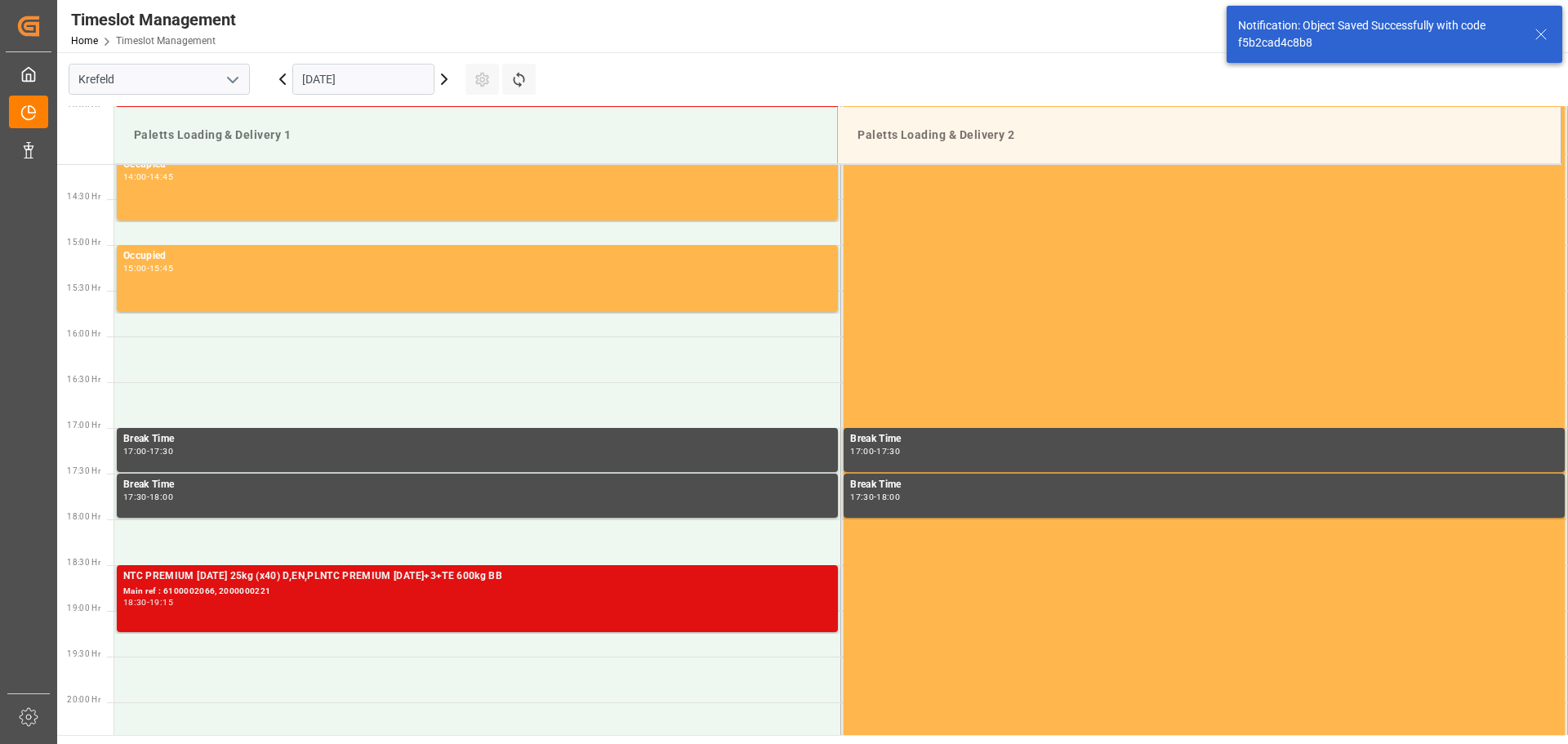
scroll to position [1362, 0]
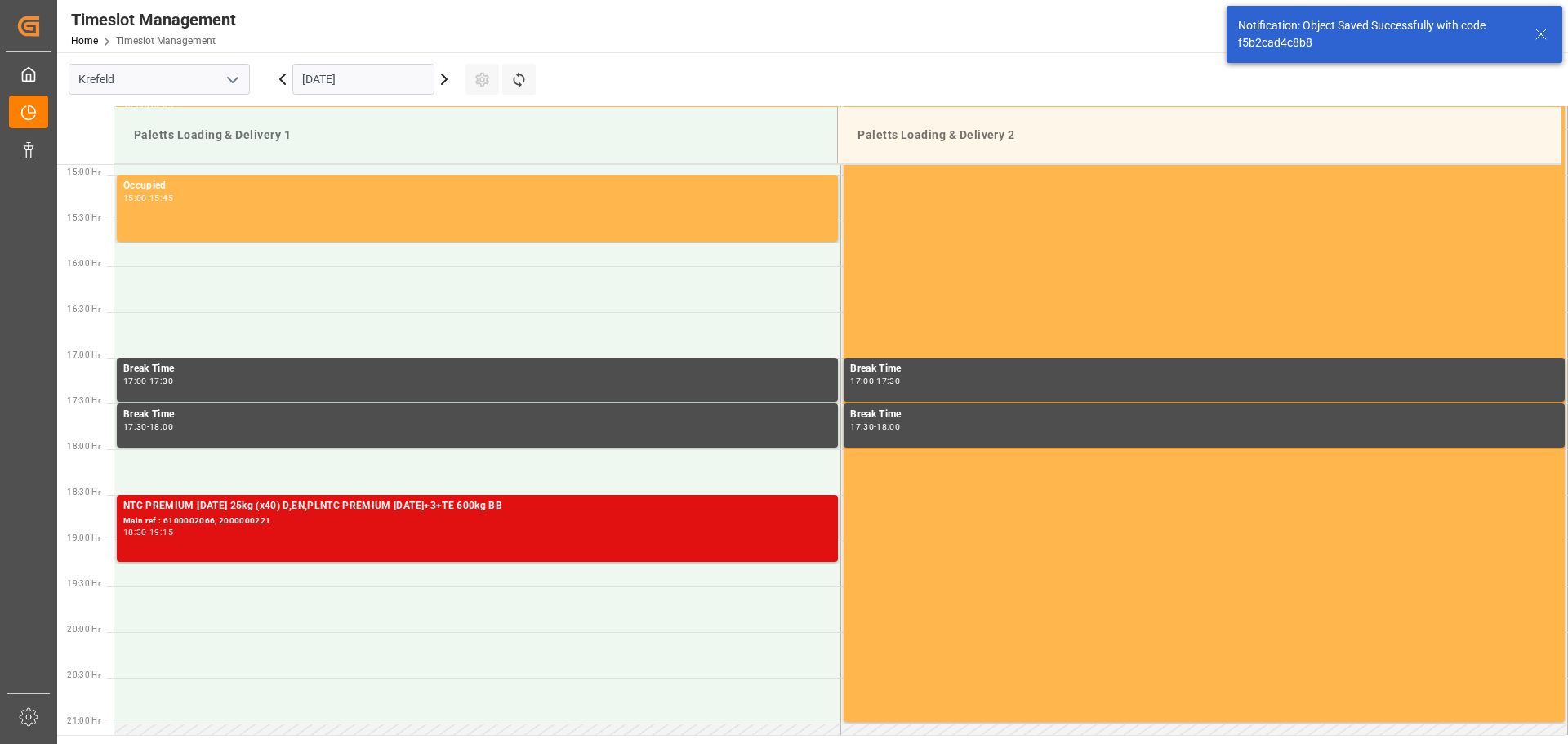
click at [361, 522] on div "Main ref : 6100002066, 2000000221" at bounding box center [478, 521] width 709 height 14
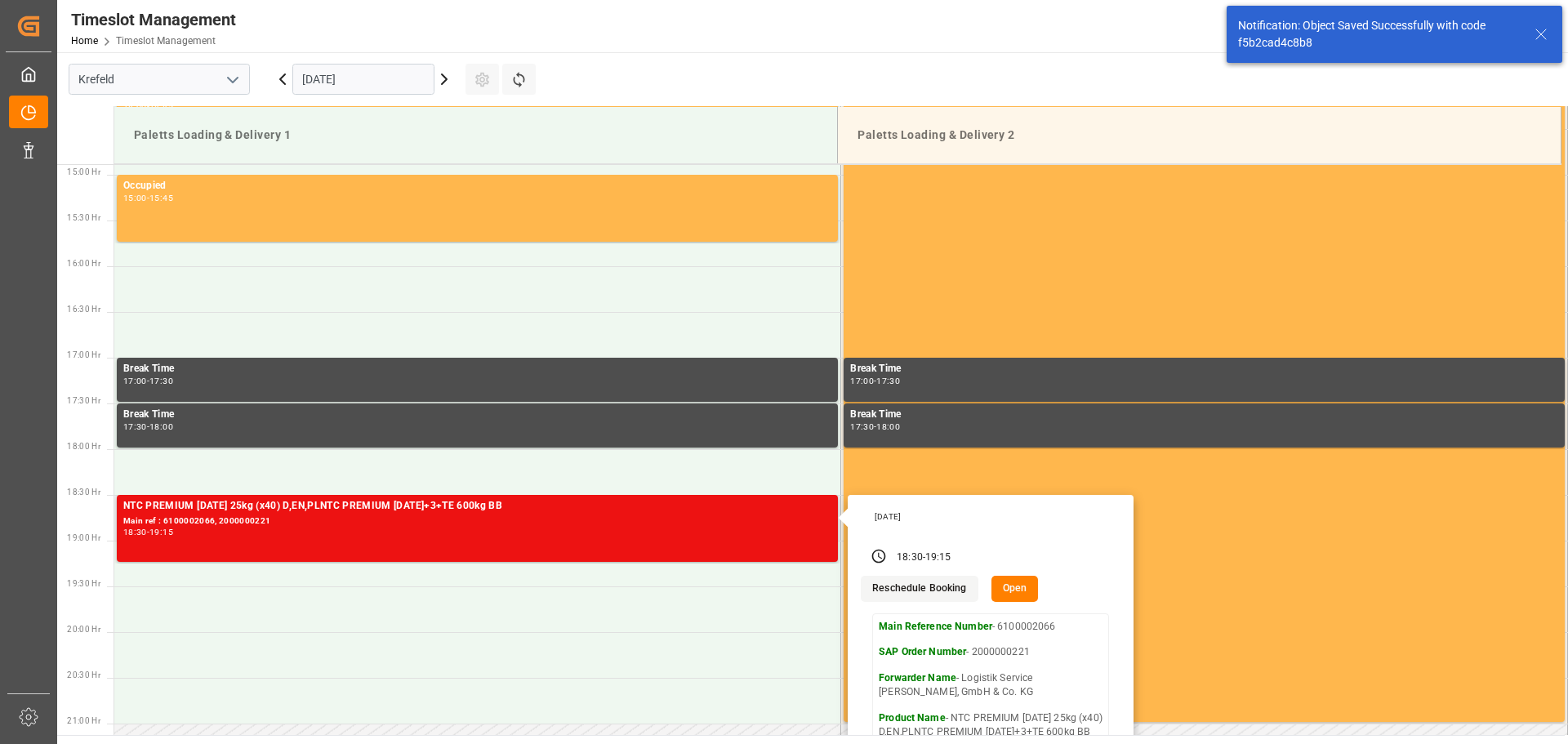
click at [1016, 594] on button "Open" at bounding box center [1016, 589] width 47 height 26
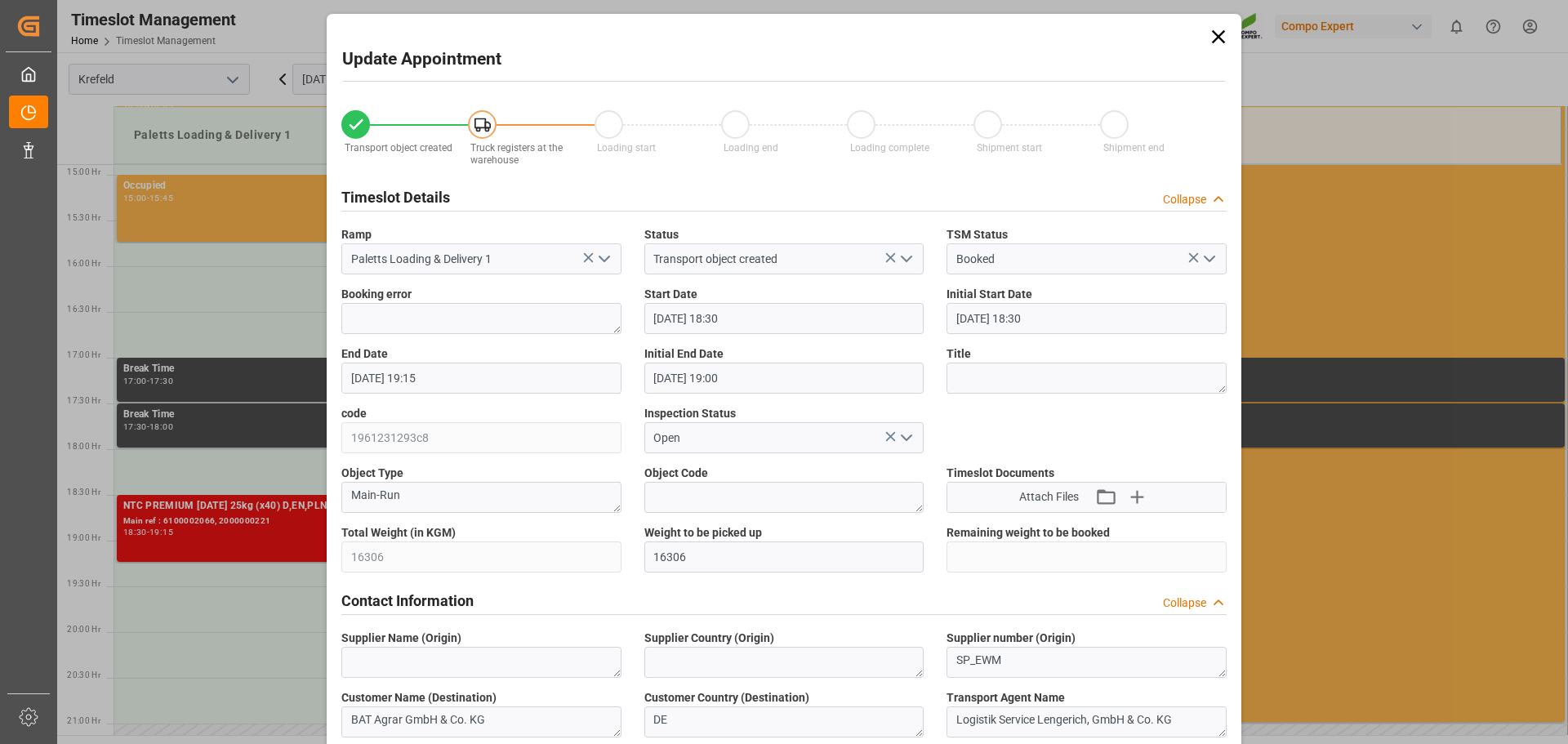
click at [764, 312] on input "16.09.2025 18:30" at bounding box center [784, 319] width 280 height 31
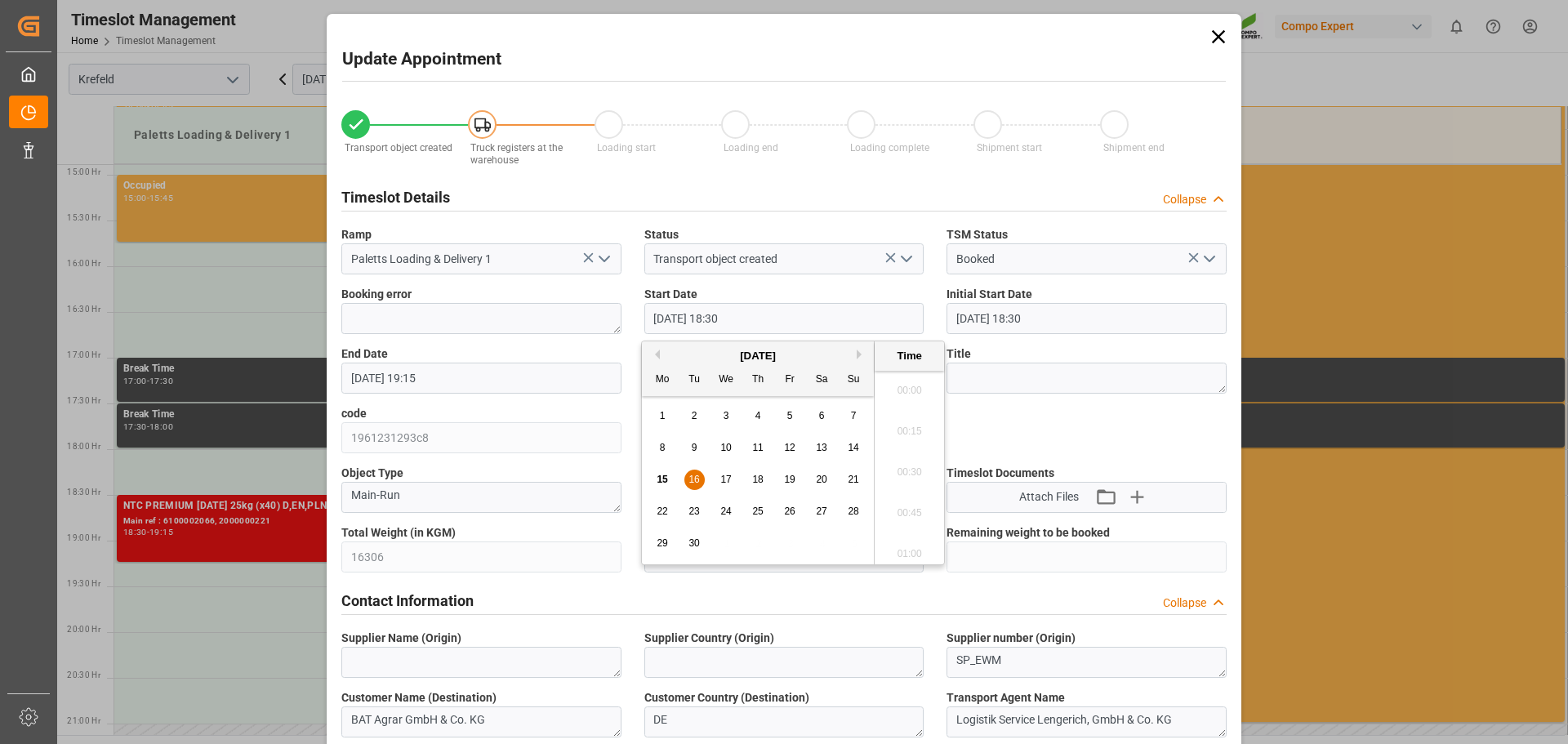
scroll to position [2946, 0]
click at [695, 477] on span "16" at bounding box center [694, 479] width 11 height 12
click at [898, 507] on li "15:45" at bounding box center [909, 508] width 69 height 41
type input "16.09.2025 15:45"
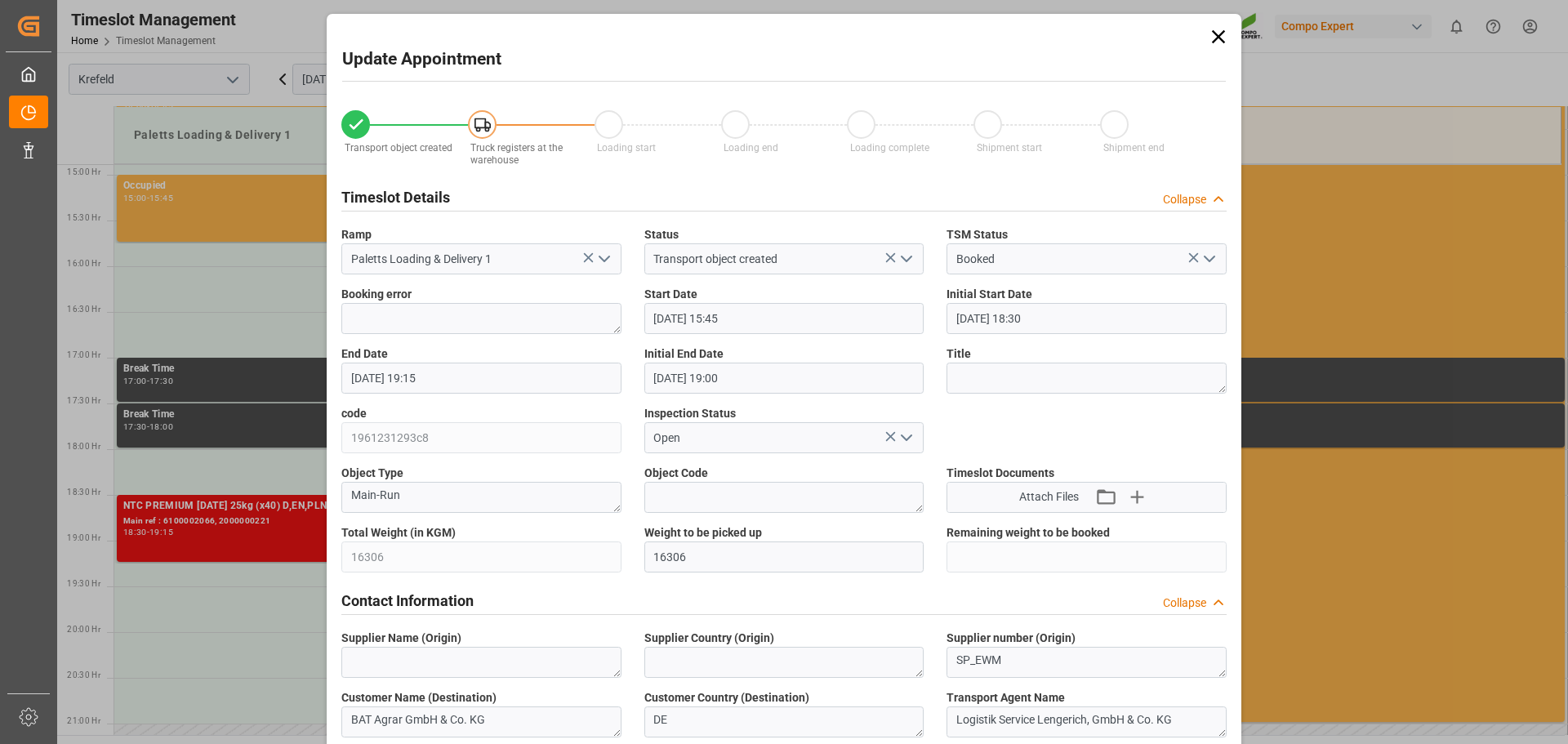
click at [479, 372] on input "16.09.2025 19:15" at bounding box center [481, 378] width 280 height 31
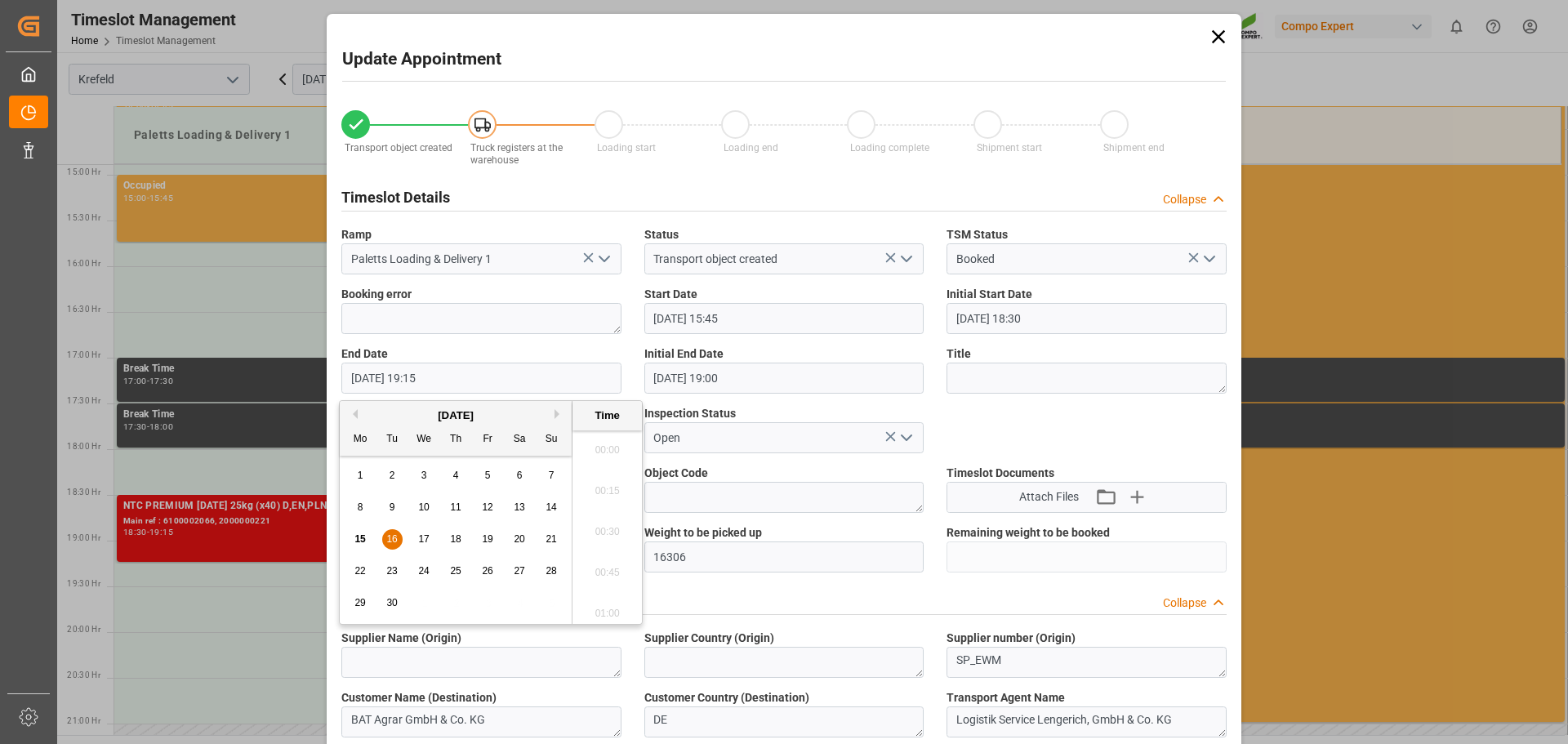
scroll to position [3069, 0]
click at [390, 539] on span "16" at bounding box center [392, 539] width 11 height 12
click at [603, 489] on li "16:30" at bounding box center [607, 485] width 69 height 41
type input "16.09.2025 16:30"
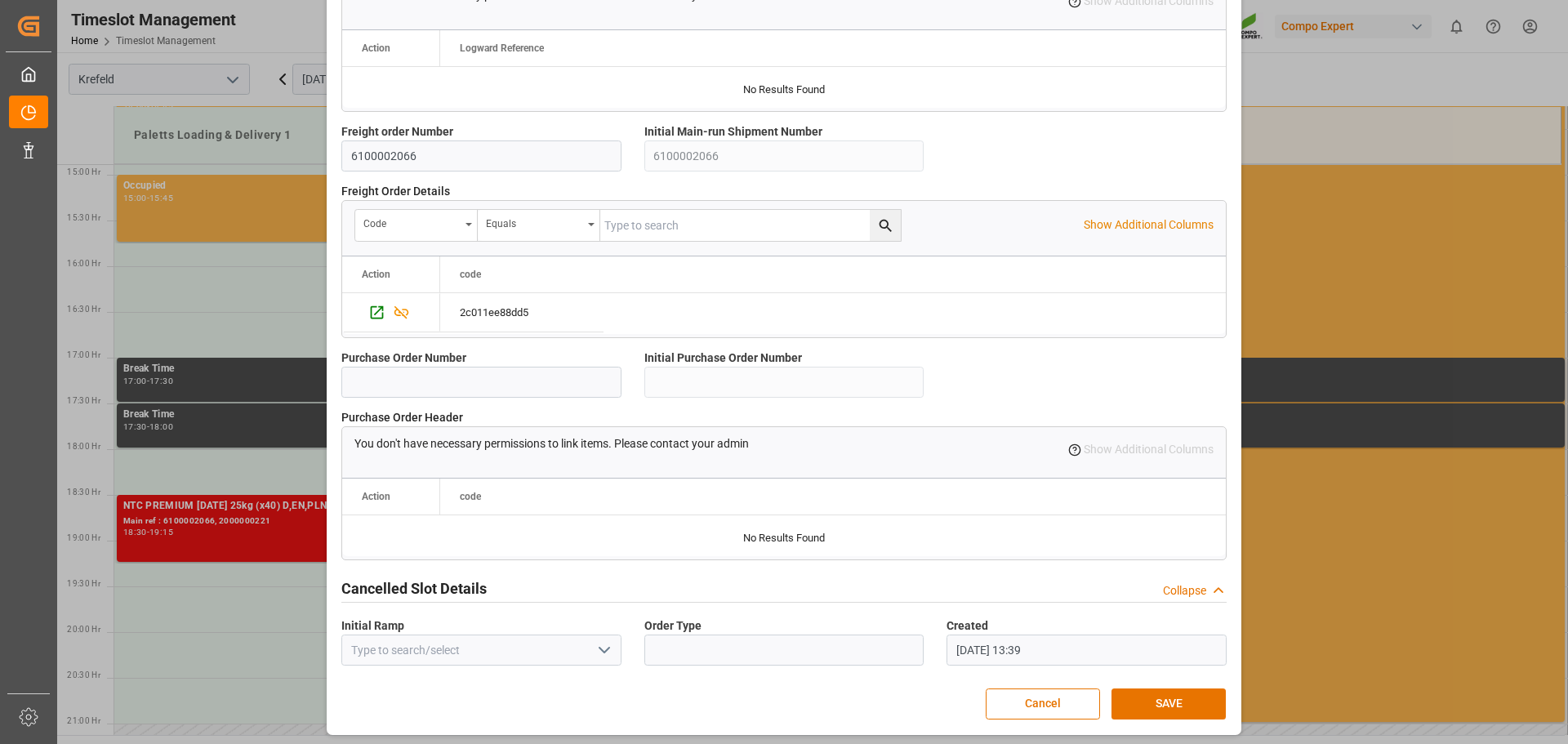
scroll to position [1405, 0]
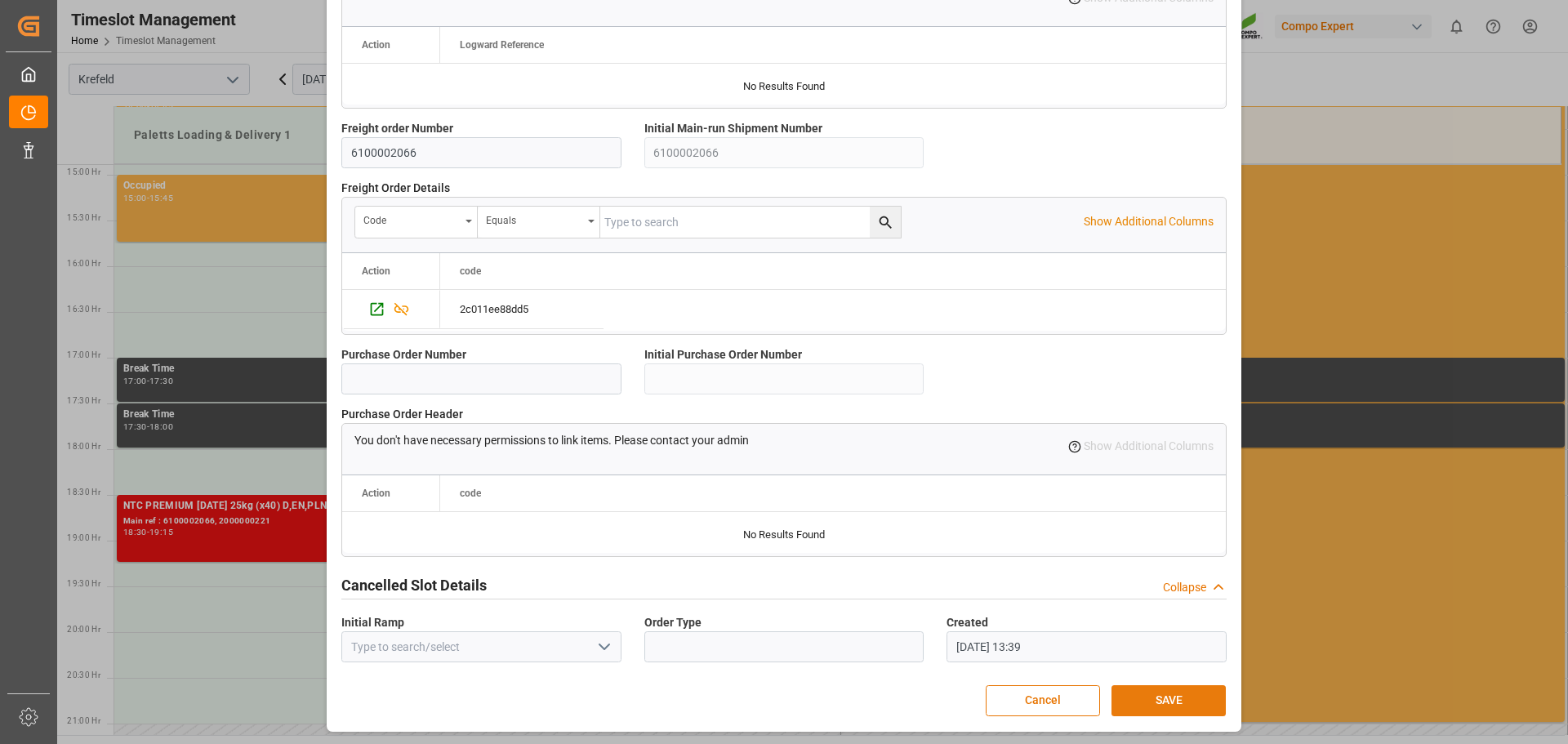
click at [1163, 699] on button "SAVE" at bounding box center [1169, 700] width 114 height 31
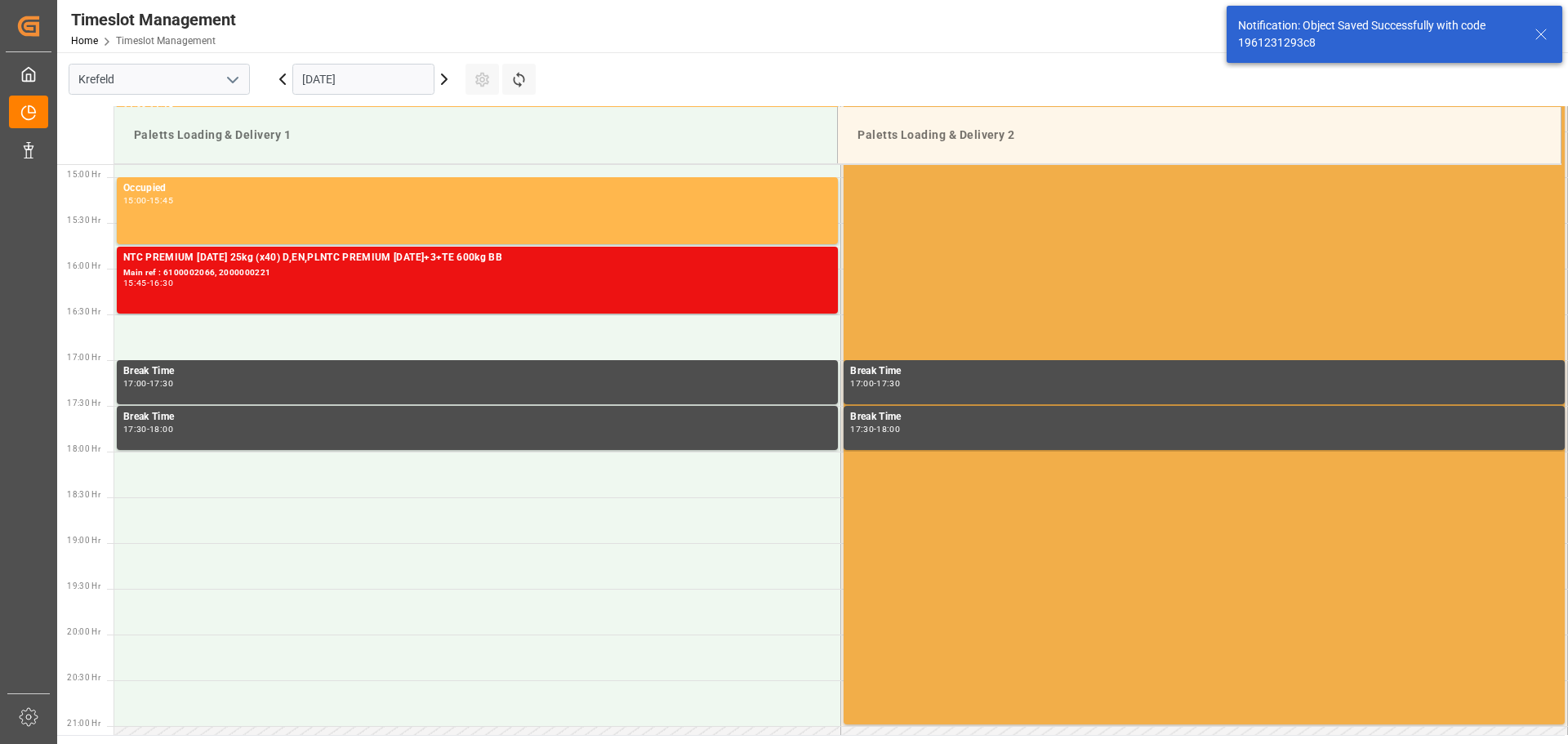
scroll to position [1362, 0]
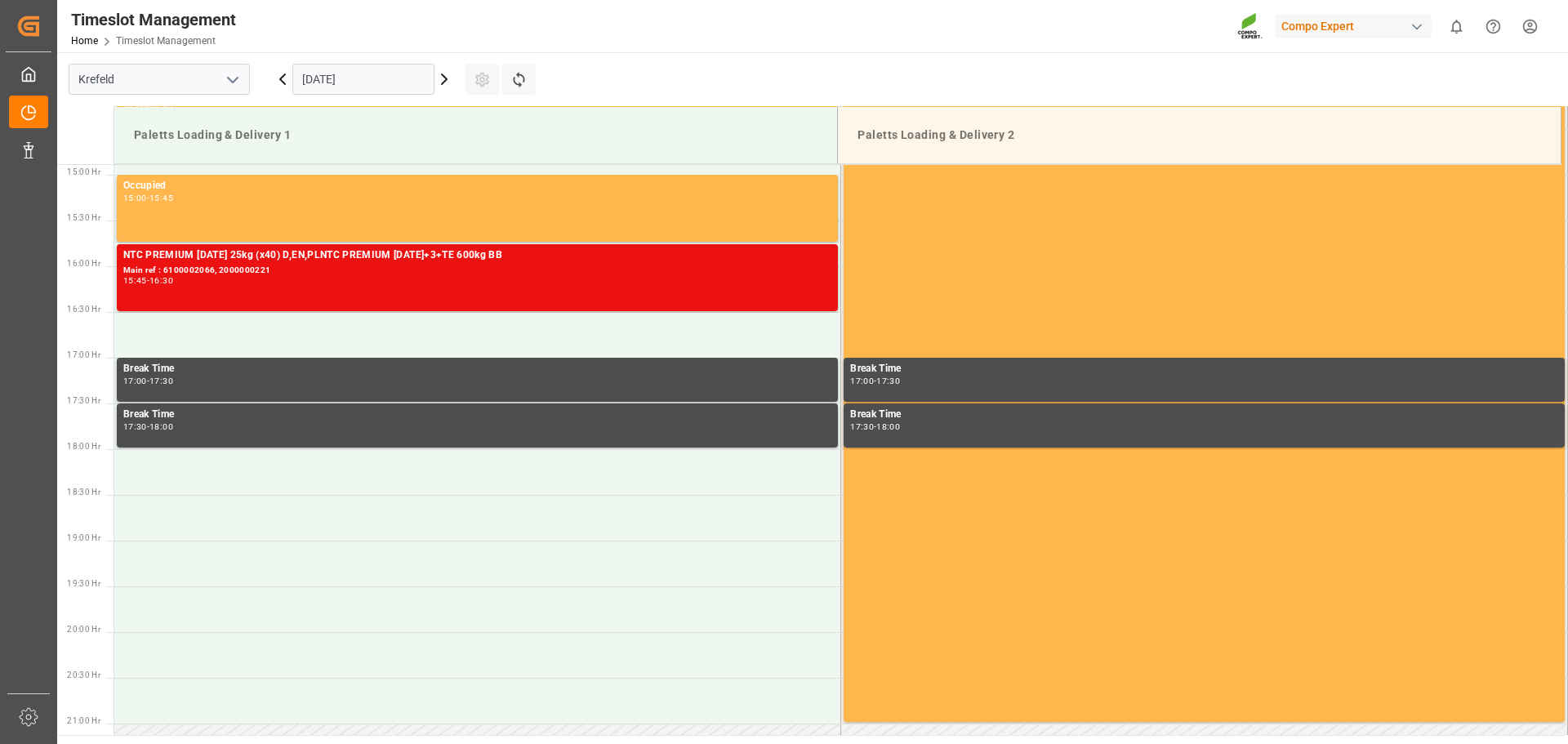
click at [1533, 28] on html "Created by potrace 1.15, written by Peter Selinger 2001-2017 Created by potrace…" at bounding box center [784, 372] width 1568 height 744
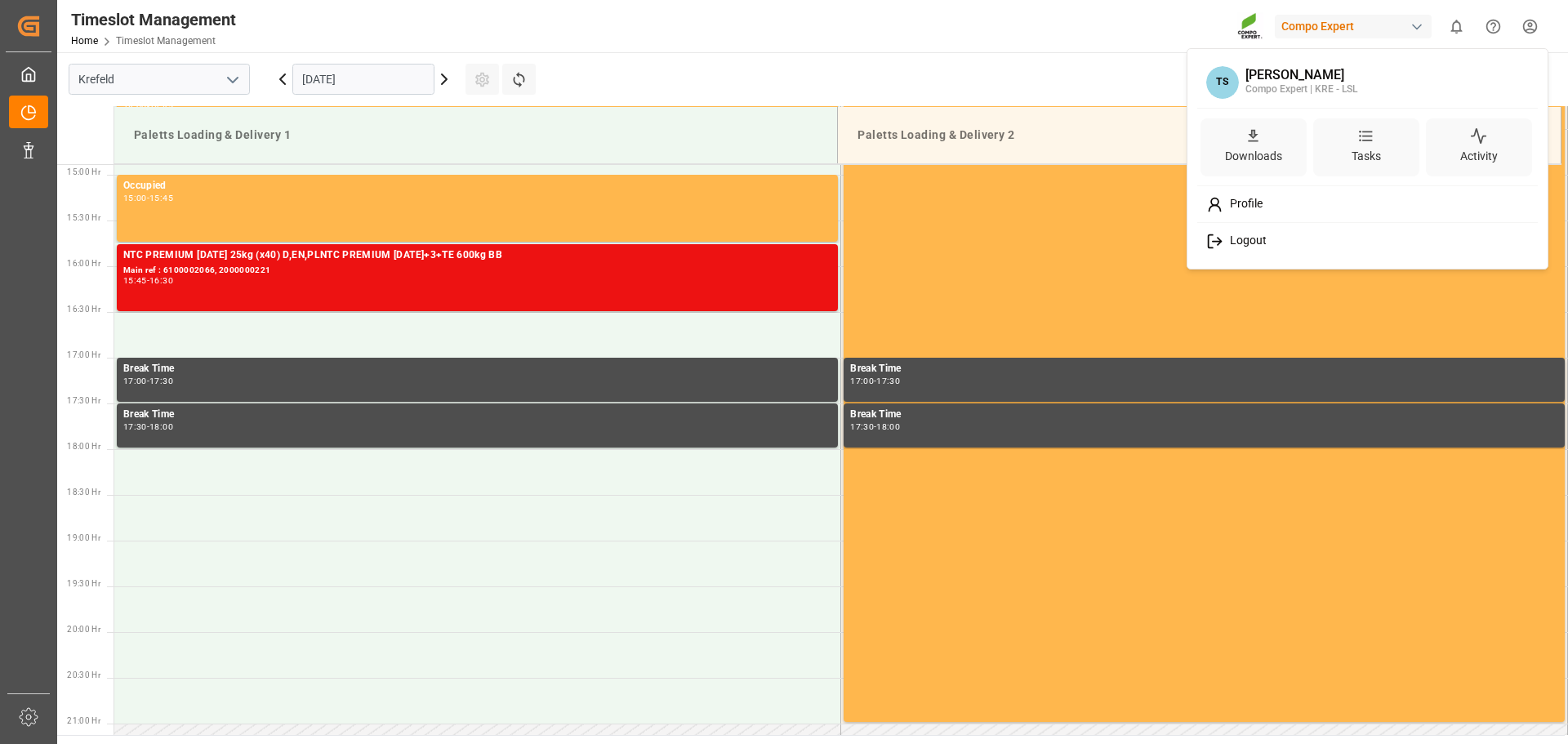
click at [1240, 243] on span "Logout" at bounding box center [1245, 241] width 44 height 15
